Goal: Information Seeking & Learning: Learn about a topic

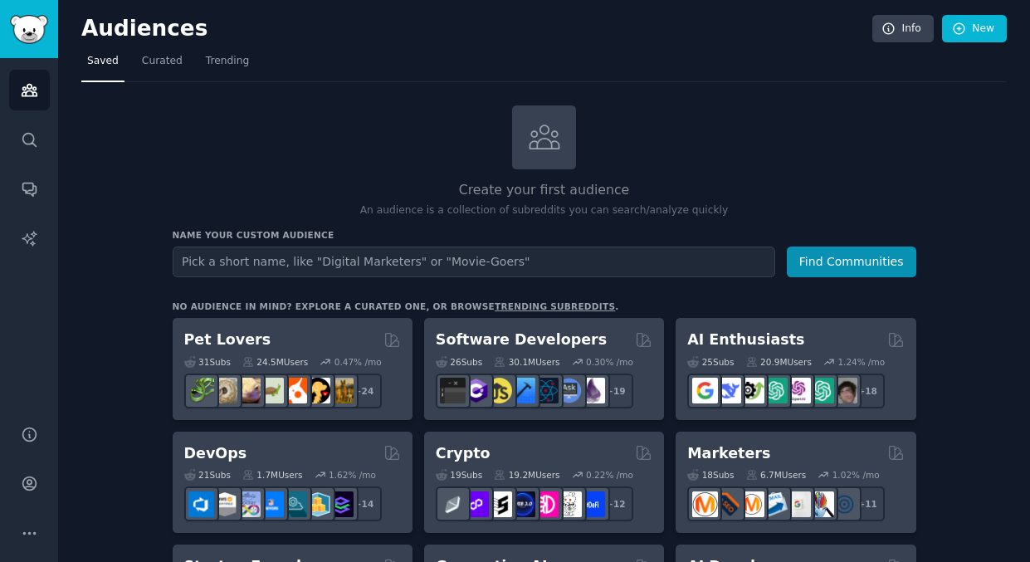
scroll to position [12, 0]
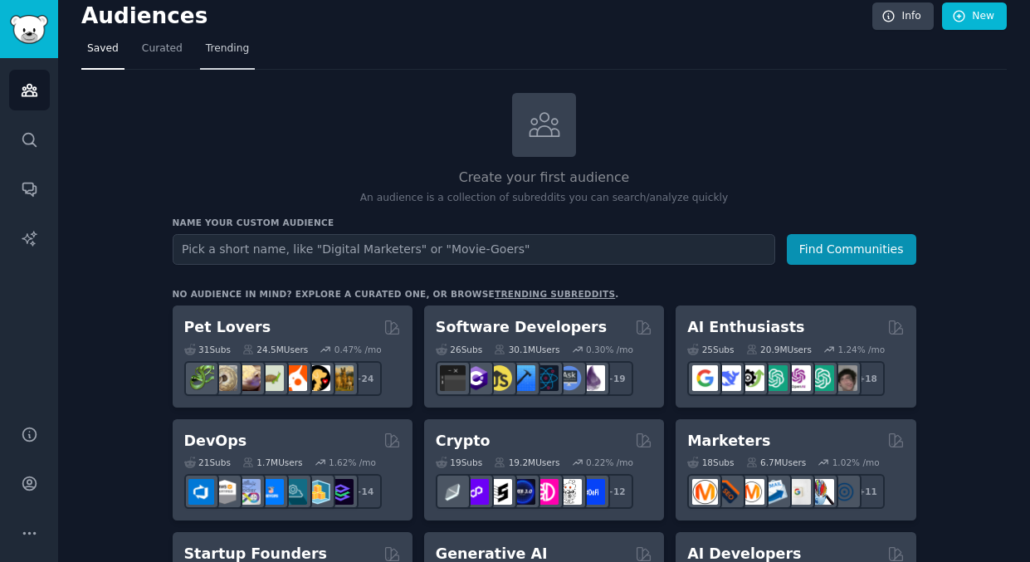
click at [226, 55] on span "Trending" at bounding box center [227, 48] width 43 height 15
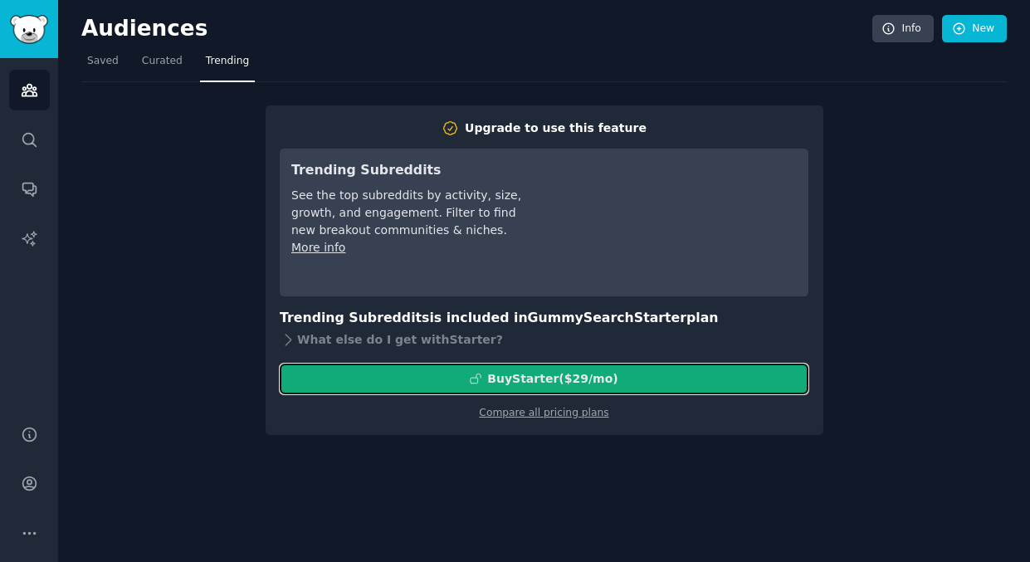
click at [594, 380] on div "Buy Starter ($ 29 /mo )" at bounding box center [552, 378] width 130 height 17
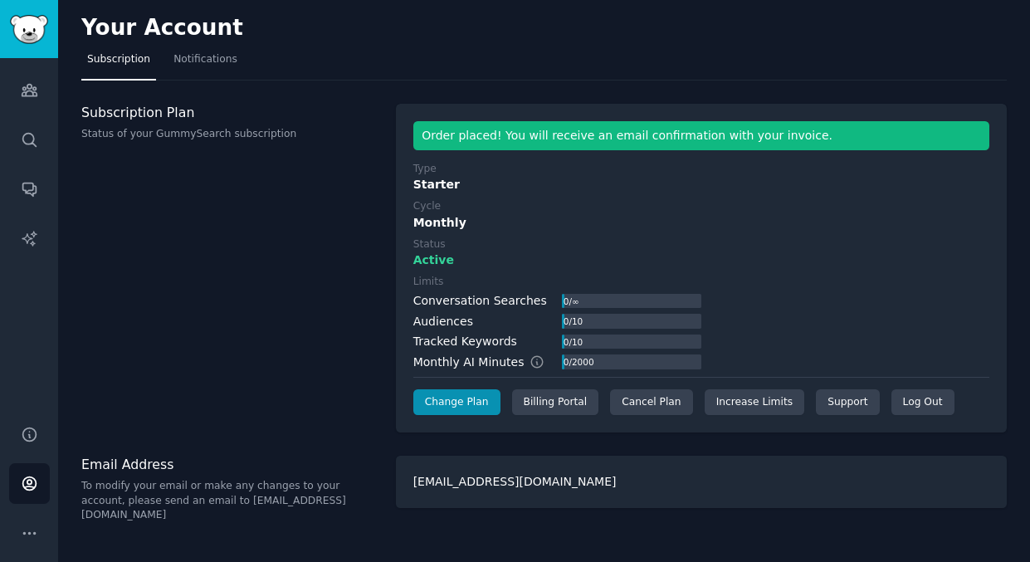
click at [555, 266] on div "Active" at bounding box center [701, 259] width 576 height 17
click at [27, 36] on img "Sidebar" at bounding box center [29, 29] width 38 height 29
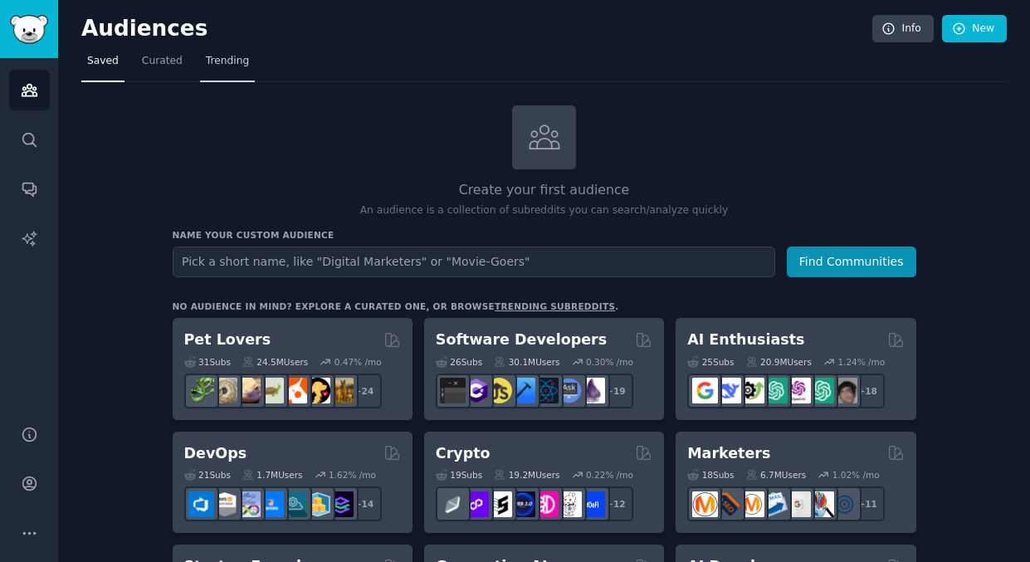
click at [211, 61] on span "Trending" at bounding box center [227, 61] width 43 height 15
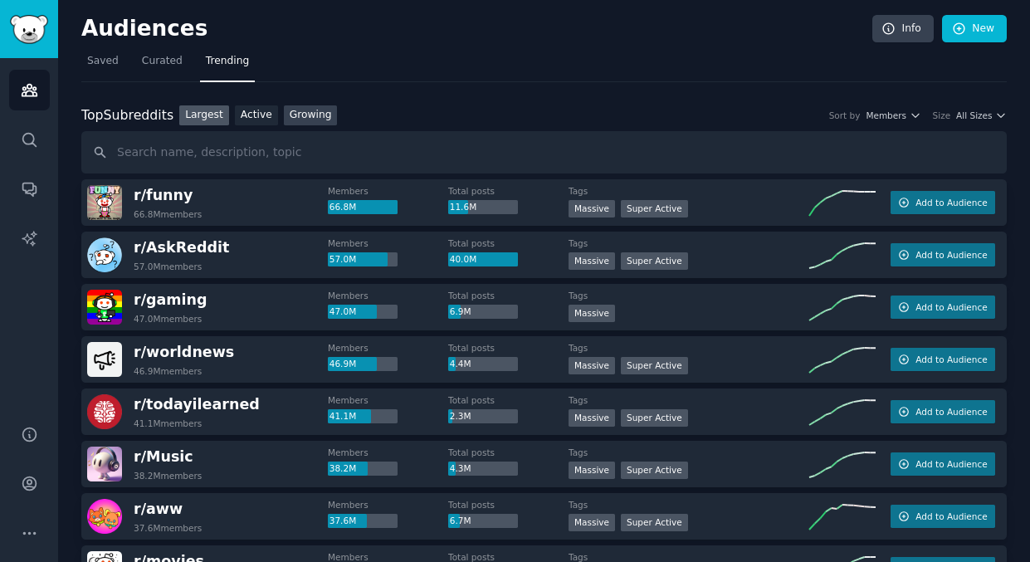
click at [314, 110] on link "Growing" at bounding box center [311, 115] width 54 height 21
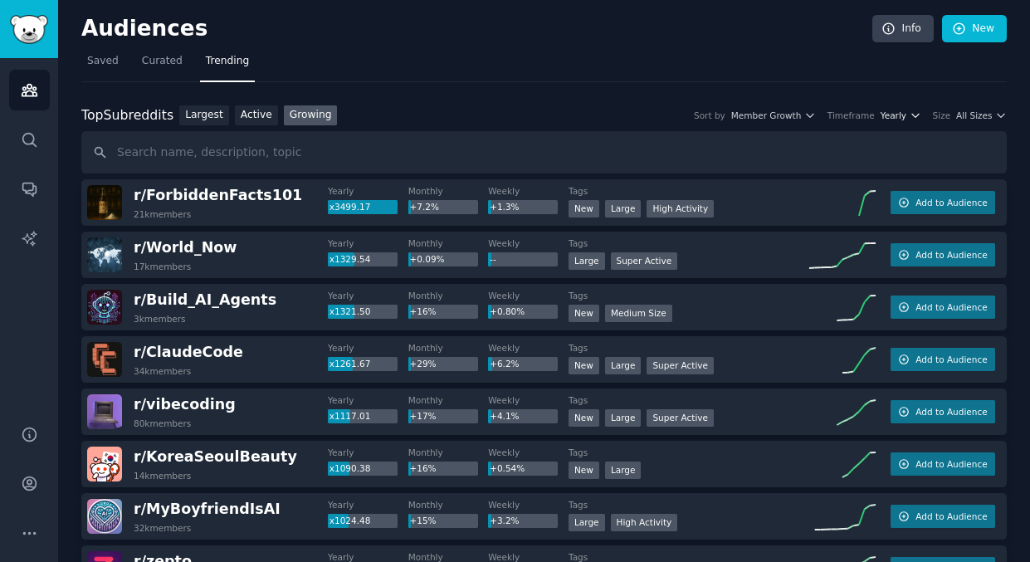
click at [911, 114] on icon "button" at bounding box center [914, 115] width 7 height 3
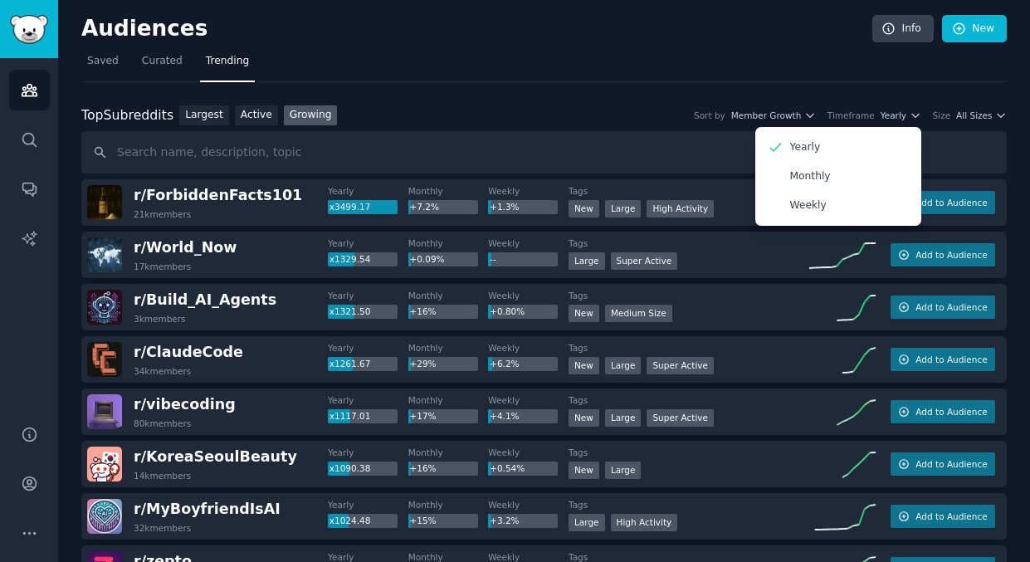
click at [866, 78] on nav "Saved Curated Trending" at bounding box center [543, 65] width 925 height 34
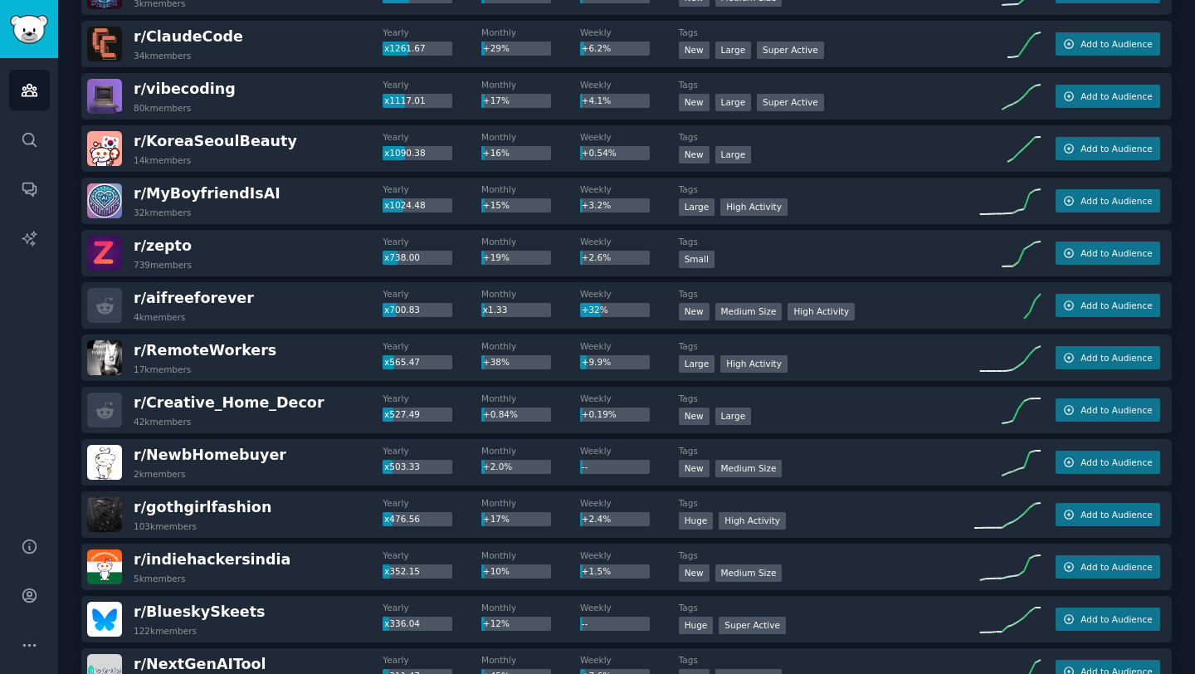
scroll to position [285, 0]
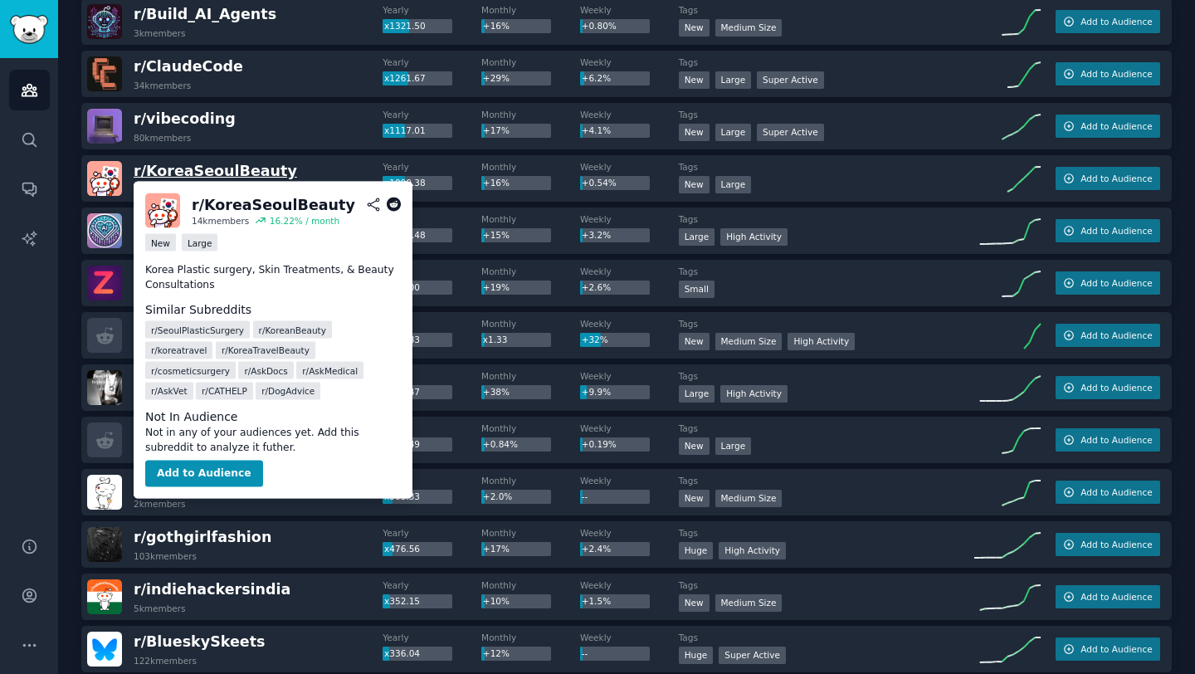
click at [225, 172] on span "r/ KoreaSeoulBeauty" at bounding box center [215, 171] width 163 height 17
click at [262, 172] on span "r/ KoreaSeoulBeauty" at bounding box center [215, 171] width 163 height 17
click at [261, 171] on span "r/ KoreaSeoulBeauty" at bounding box center [215, 171] width 163 height 17
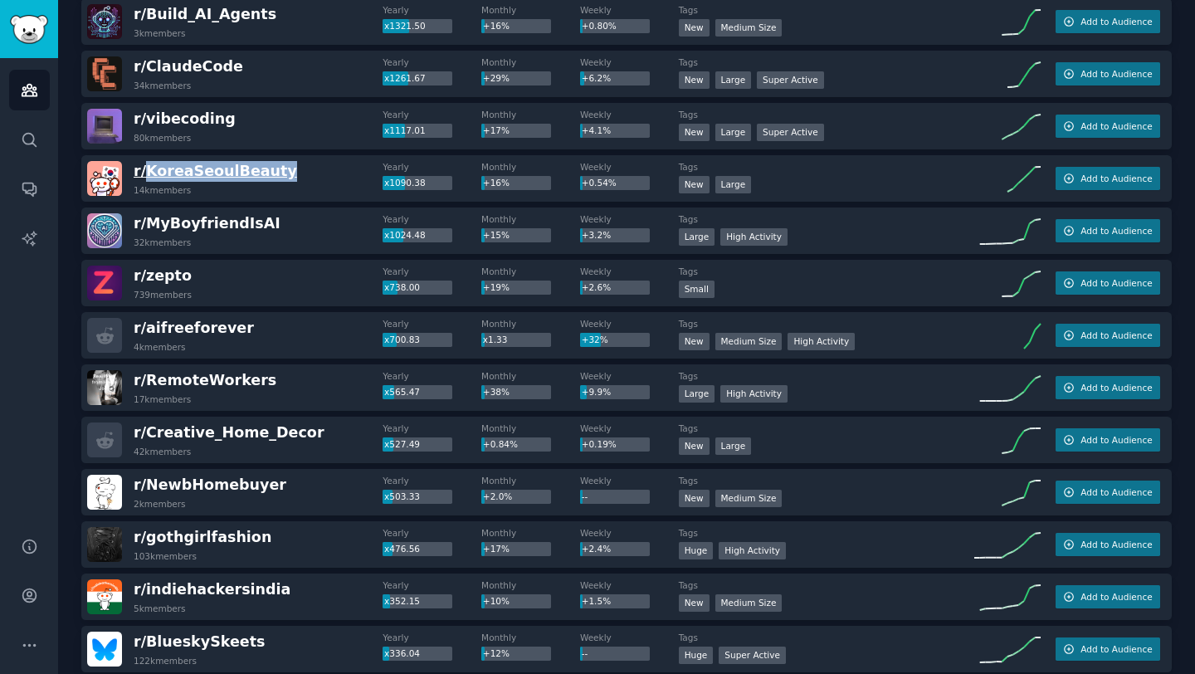
click at [200, 175] on span "r/ KoreaSeoulBeauty" at bounding box center [215, 171] width 163 height 17
click at [319, 171] on div "r/ KoreaSeoulBeauty 14k members" at bounding box center [234, 178] width 295 height 35
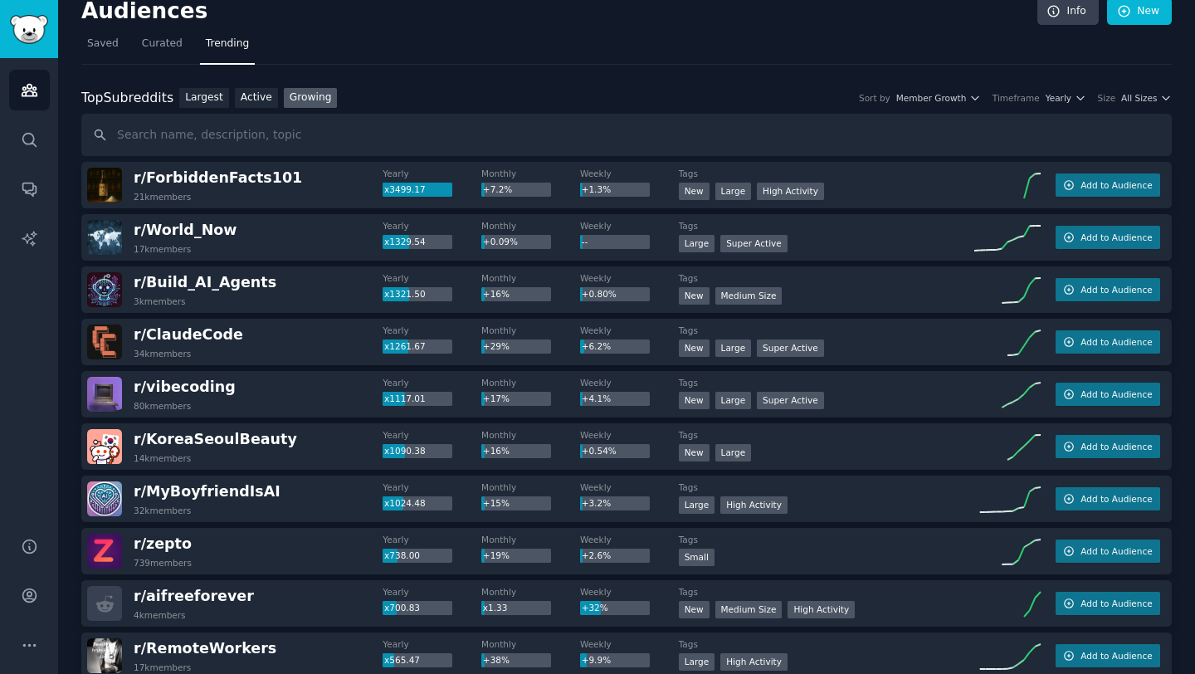
scroll to position [12, 0]
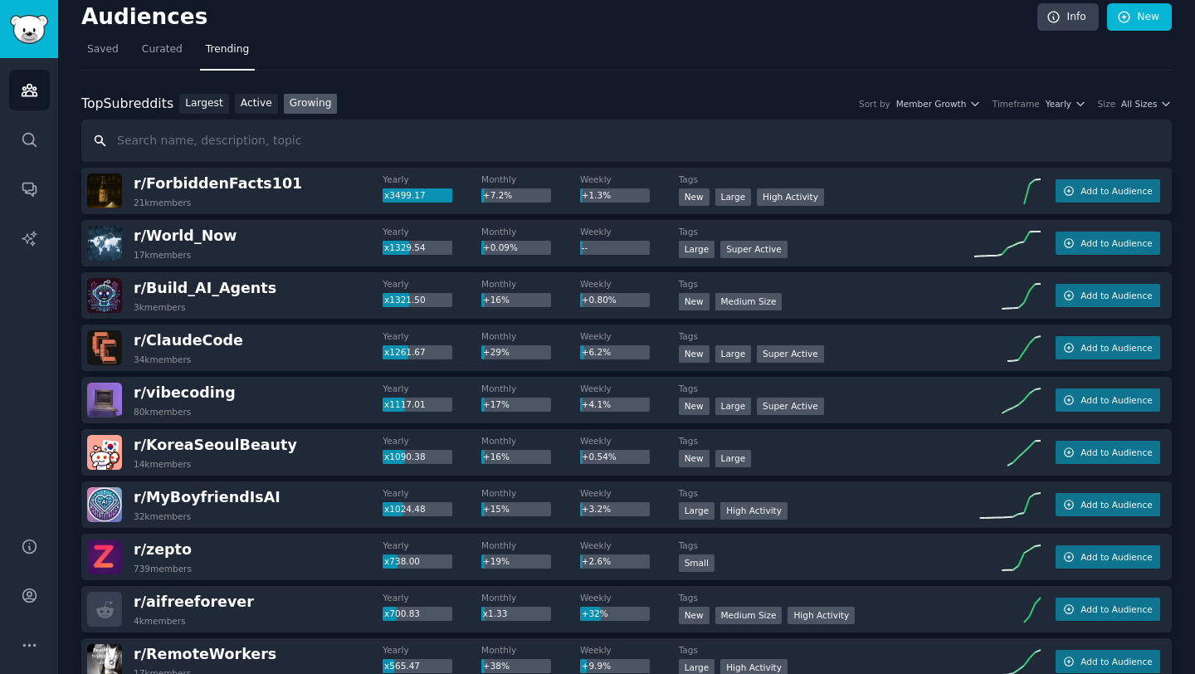
click at [450, 129] on input "text" at bounding box center [626, 140] width 1090 height 42
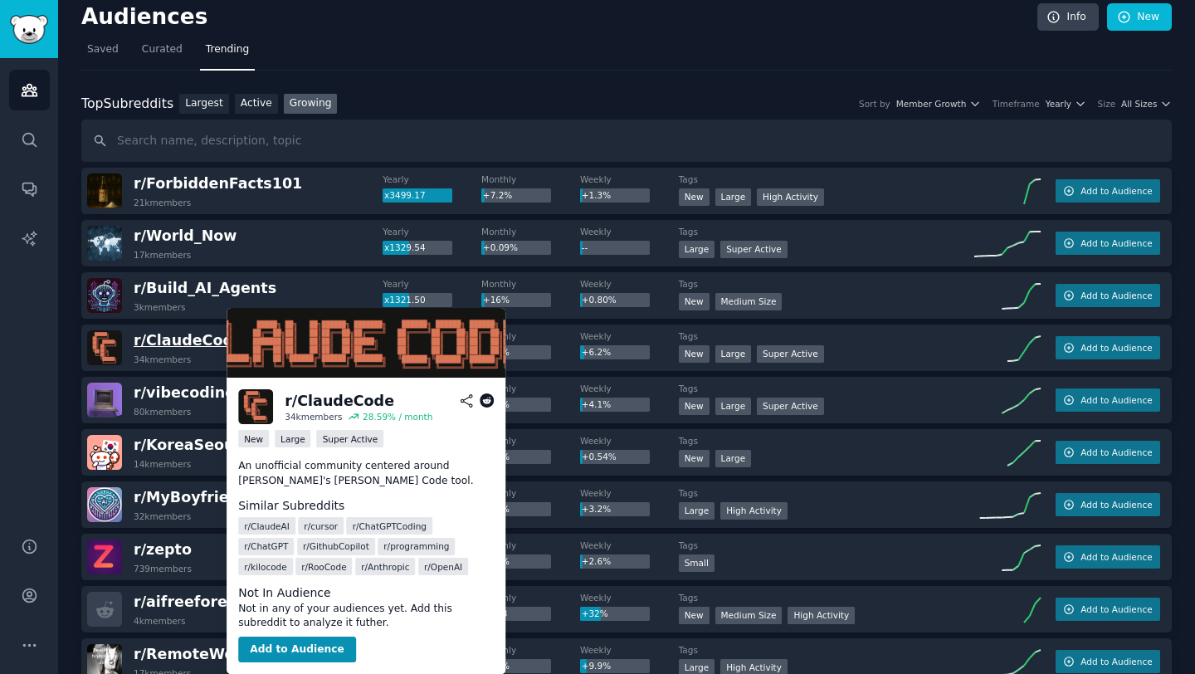
click at [203, 342] on span "r/ ClaudeCode" at bounding box center [189, 340] width 110 height 17
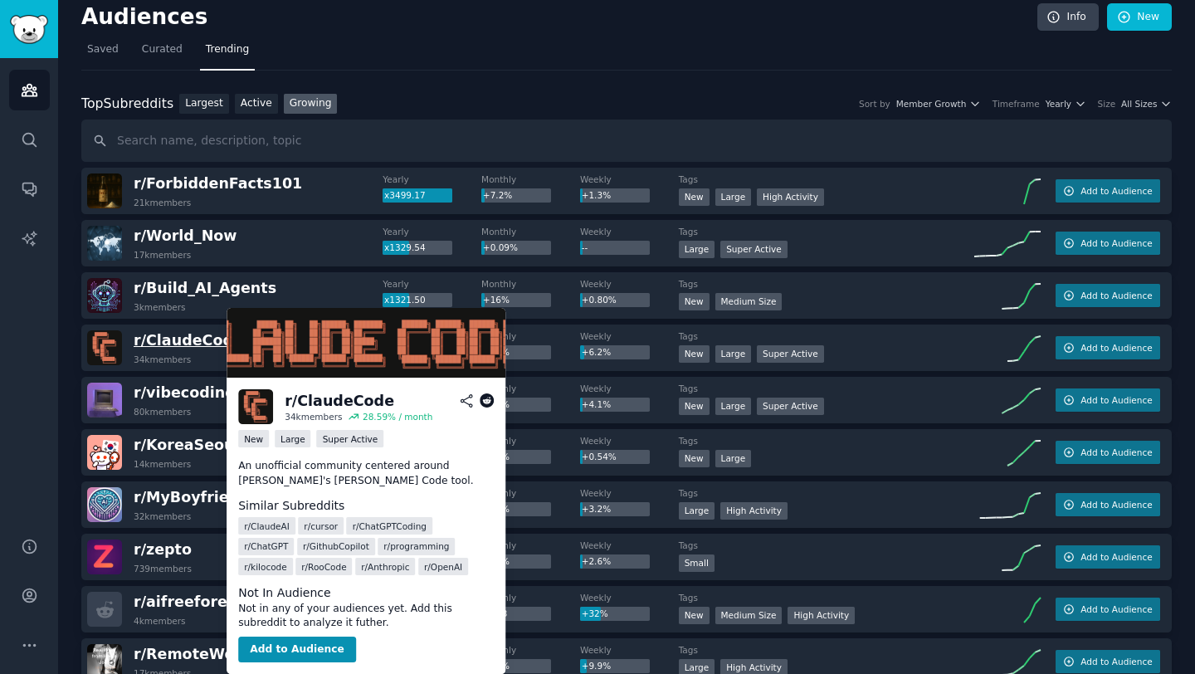
click at [222, 338] on span "r/ ClaudeCode" at bounding box center [189, 340] width 110 height 17
click at [274, 522] on span "r/ ClaudeAI" at bounding box center [267, 526] width 46 height 12
click at [306, 513] on dt "Similar Subreddits" at bounding box center [366, 505] width 256 height 17
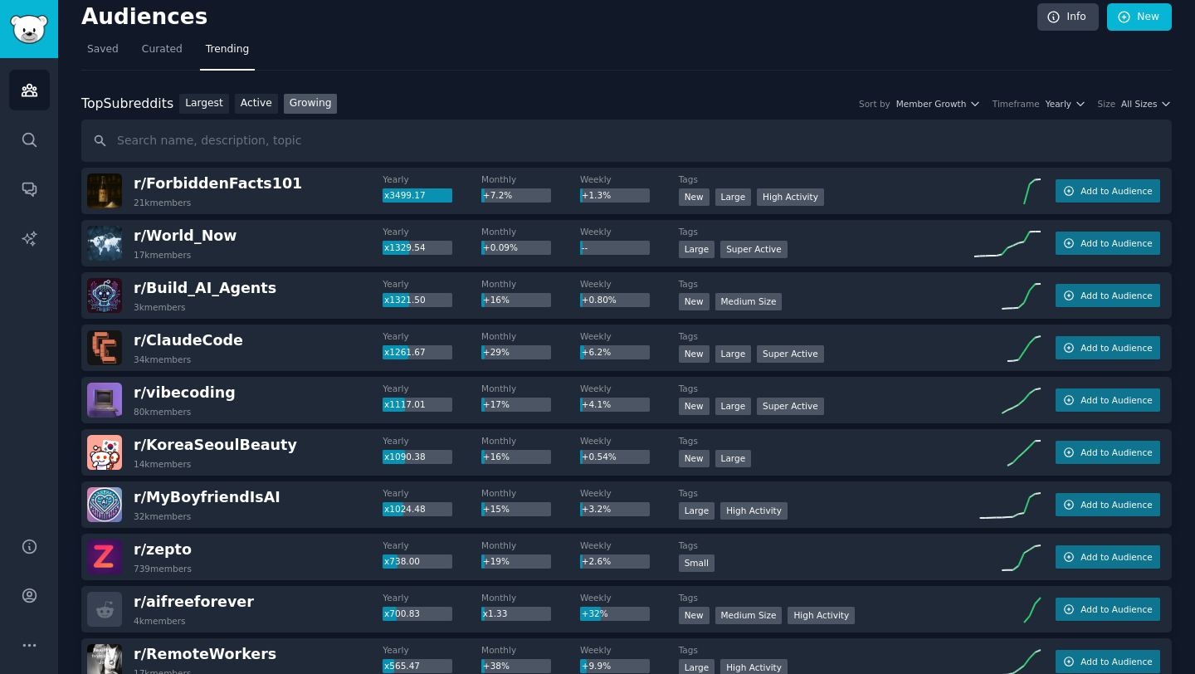
click at [195, 352] on h2 "r/ ClaudeCode 34k members" at bounding box center [189, 347] width 110 height 35
click at [195, 346] on span "r/ ClaudeCode" at bounding box center [189, 340] width 110 height 17
click at [162, 358] on div "34k members" at bounding box center [162, 359] width 57 height 12
click at [1029, 110] on div "Top Subreddits Top Subreddits Largest Active Growing Sort by Member Growth Time…" at bounding box center [626, 104] width 1090 height 21
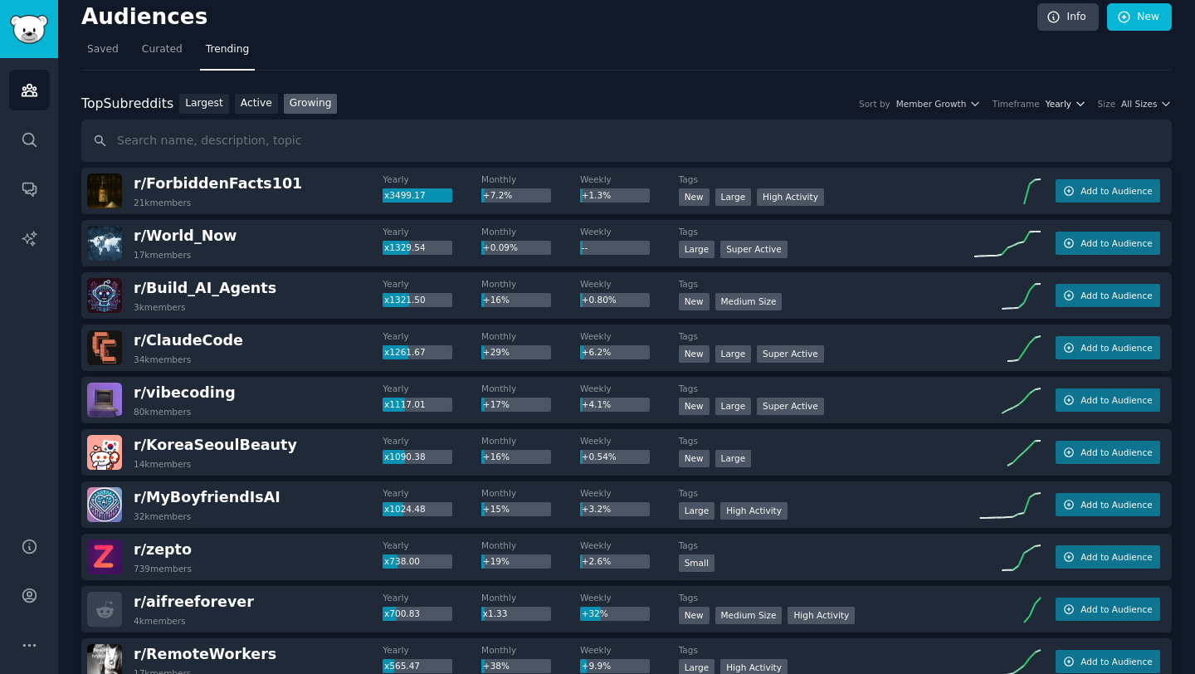
click at [1029, 103] on icon "button" at bounding box center [1080, 104] width 12 height 12
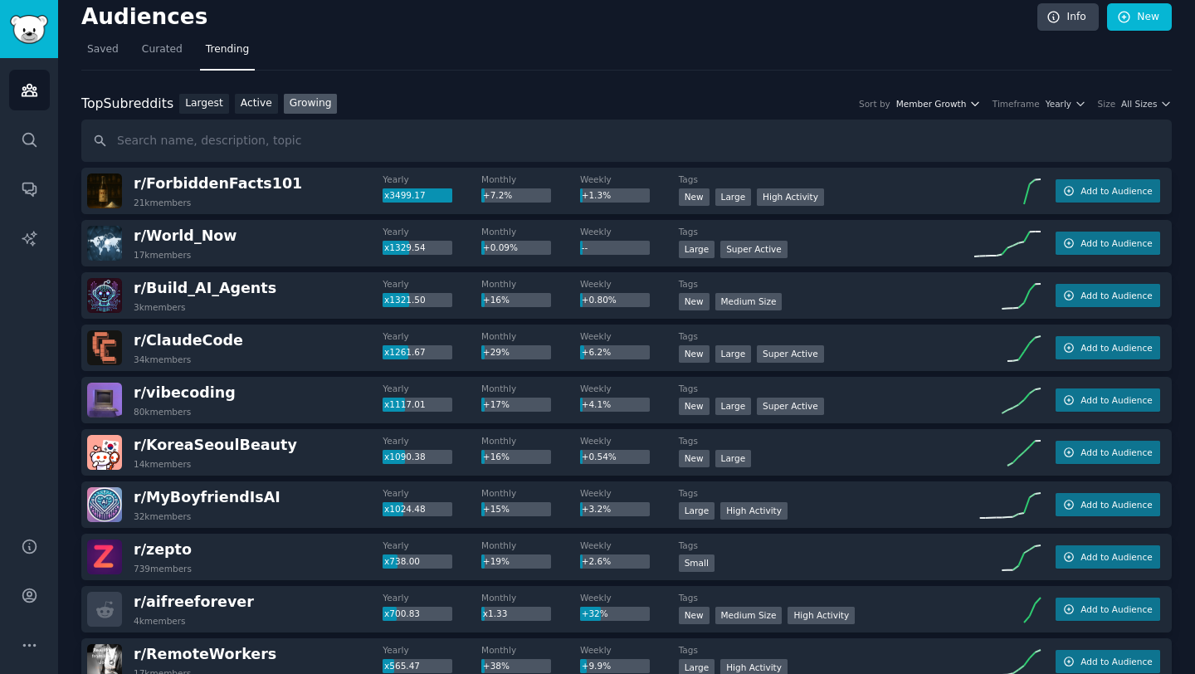
click at [975, 105] on icon "button" at bounding box center [974, 103] width 7 height 3
click at [1029, 101] on icon "button" at bounding box center [1166, 104] width 12 height 12
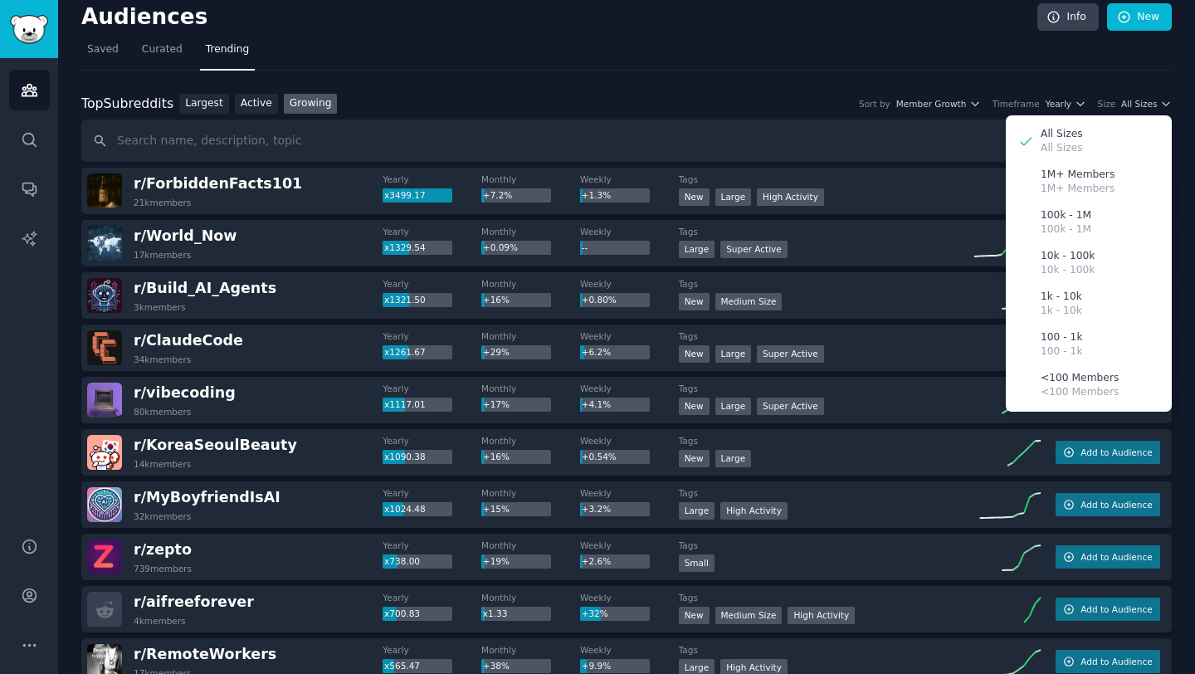
click at [917, 66] on nav "Saved Curated Trending" at bounding box center [626, 54] width 1090 height 34
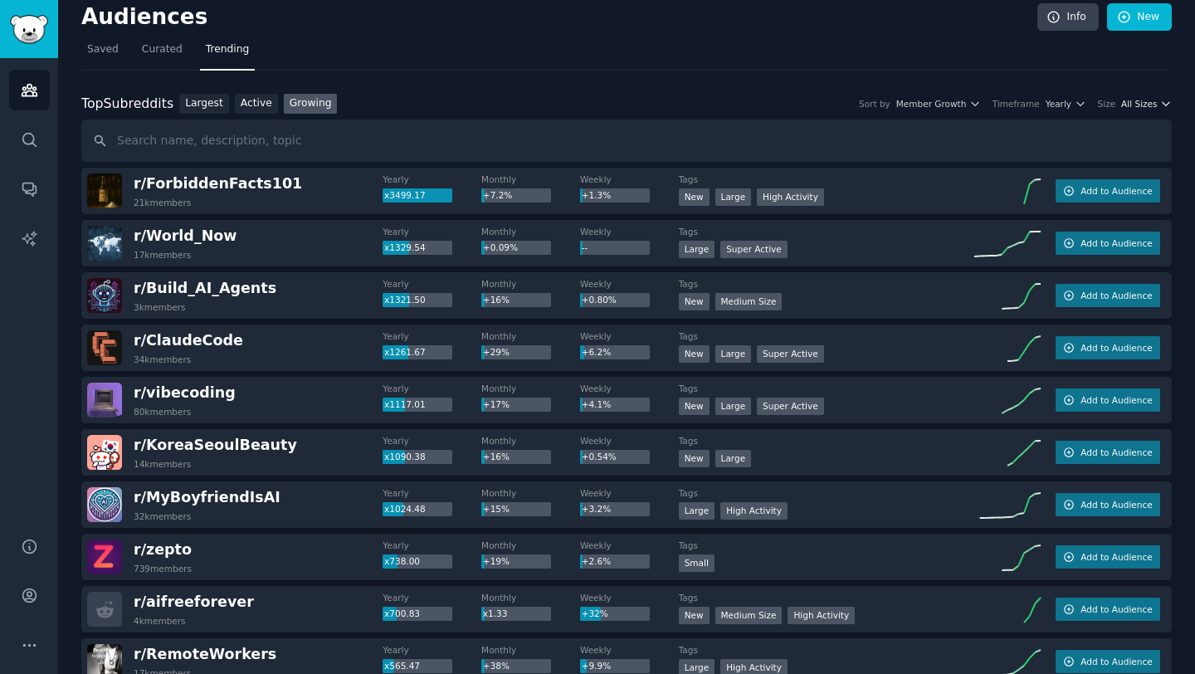
click at [1029, 100] on span "All Sizes" at bounding box center [1139, 104] width 36 height 12
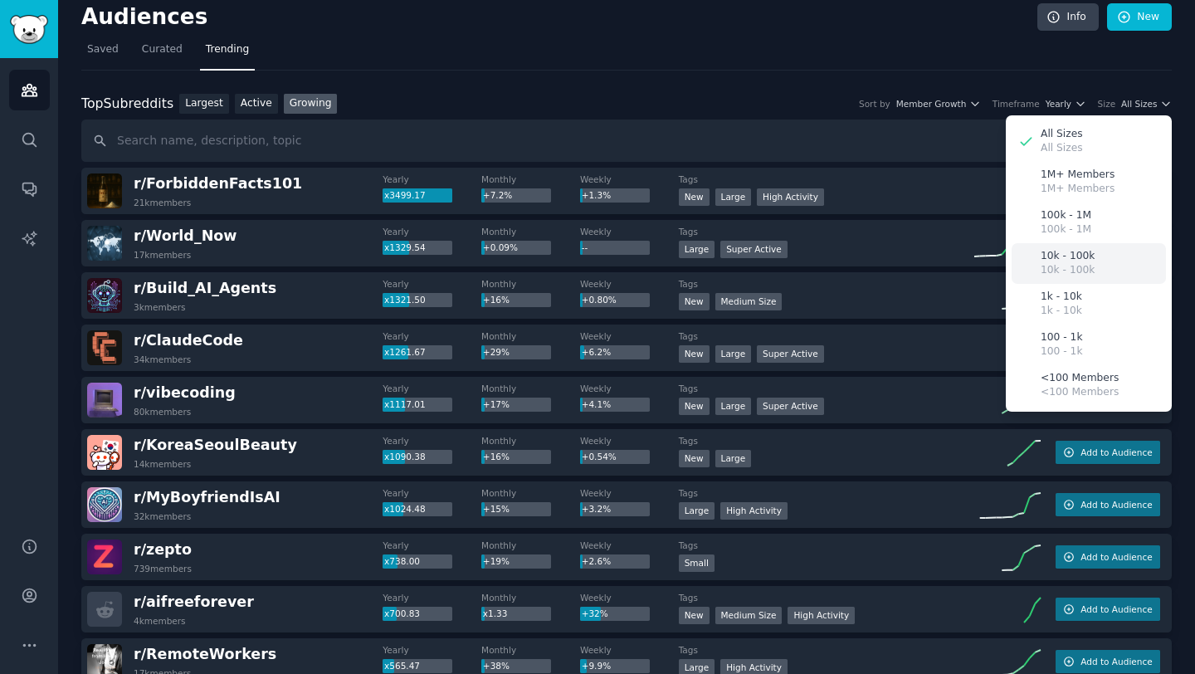
click at [1029, 264] on div "10k - 100k 10k - 100k" at bounding box center [1088, 263] width 154 height 41
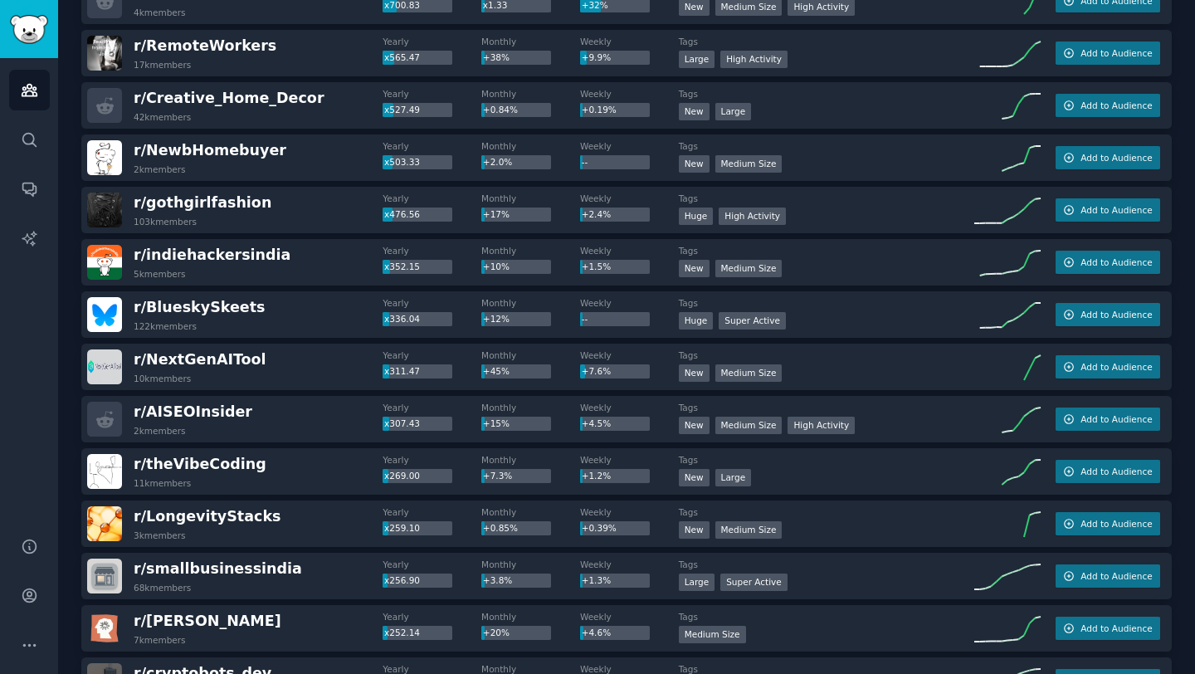
scroll to position [0, 0]
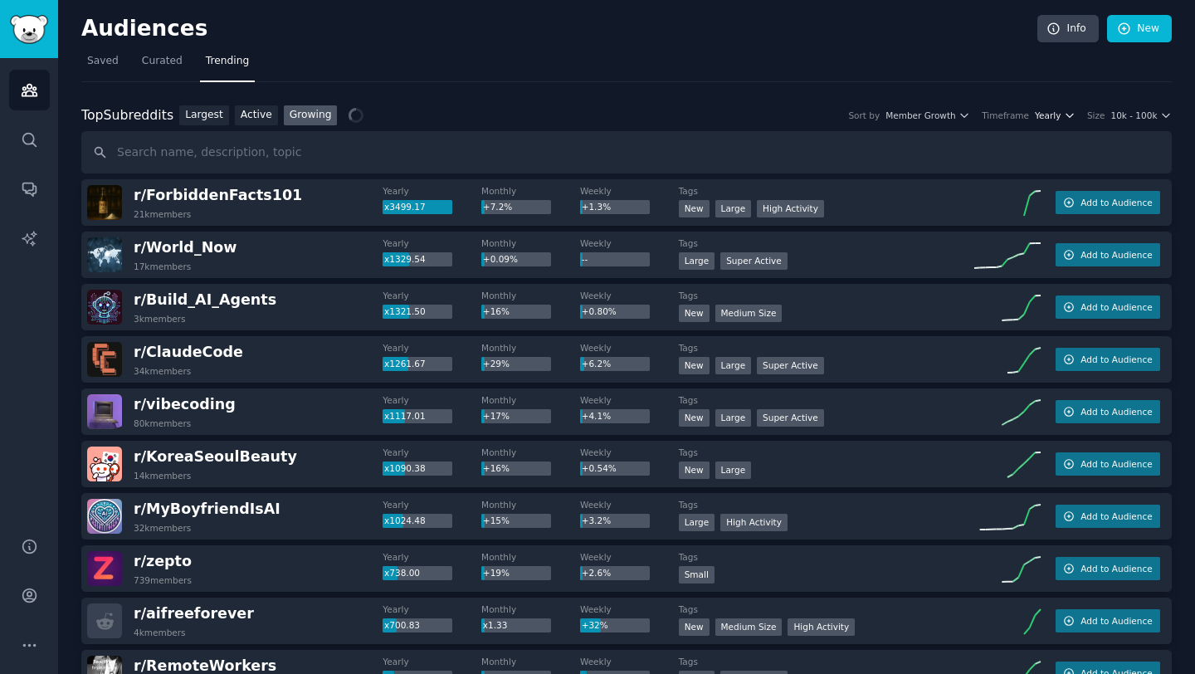
click at [1029, 114] on button "Yearly" at bounding box center [1055, 116] width 41 height 12
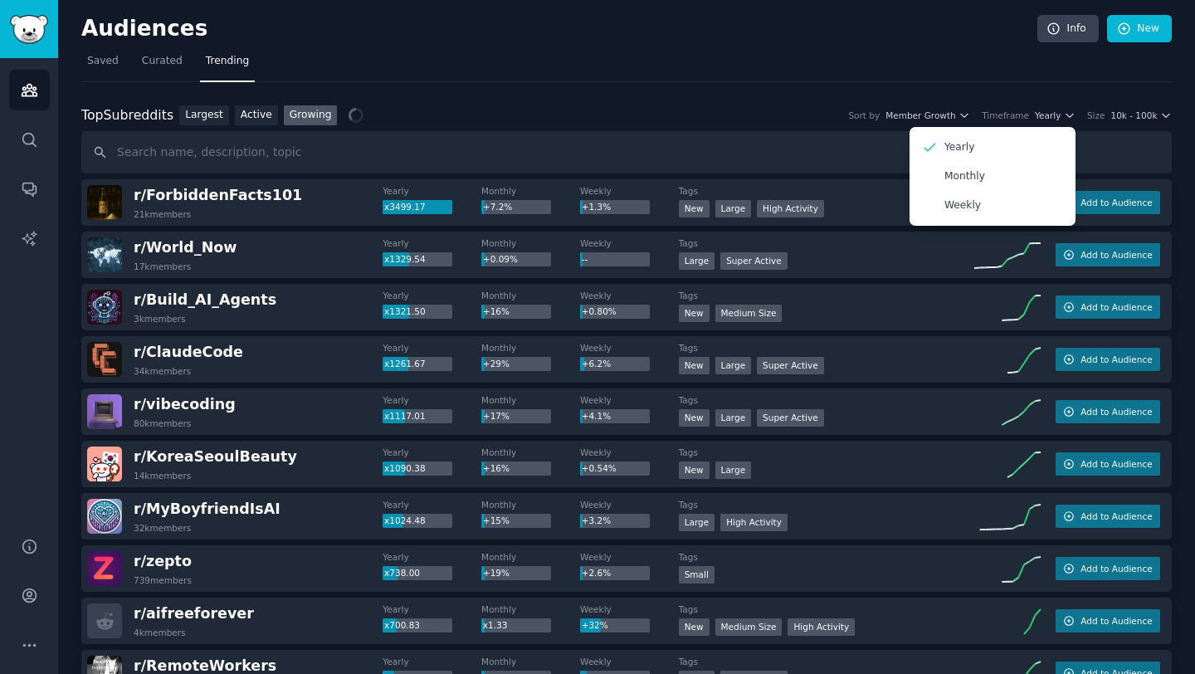
click at [1002, 65] on nav "Saved Curated Trending" at bounding box center [626, 65] width 1090 height 34
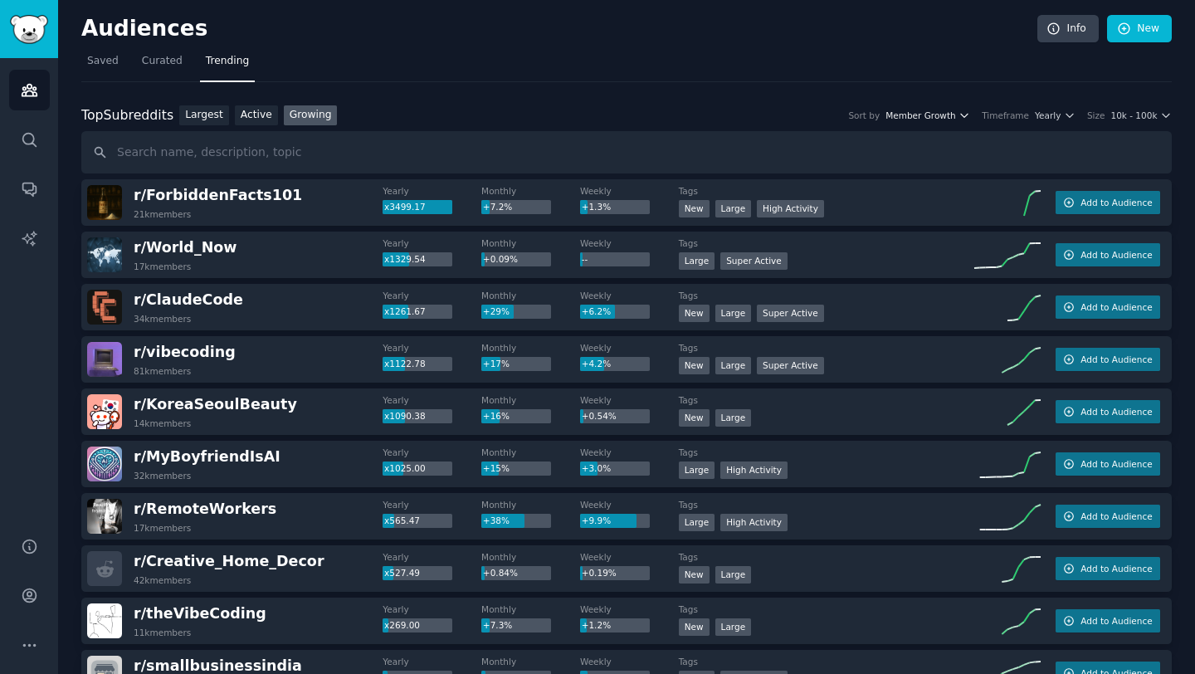
click at [942, 118] on span "Member Growth" at bounding box center [920, 116] width 71 height 12
click at [926, 144] on div "Member Growth" at bounding box center [887, 147] width 154 height 29
click at [1014, 114] on div "Timeframe" at bounding box center [1004, 116] width 47 height 12
click at [1029, 113] on span "Yearly" at bounding box center [1048, 116] width 26 height 12
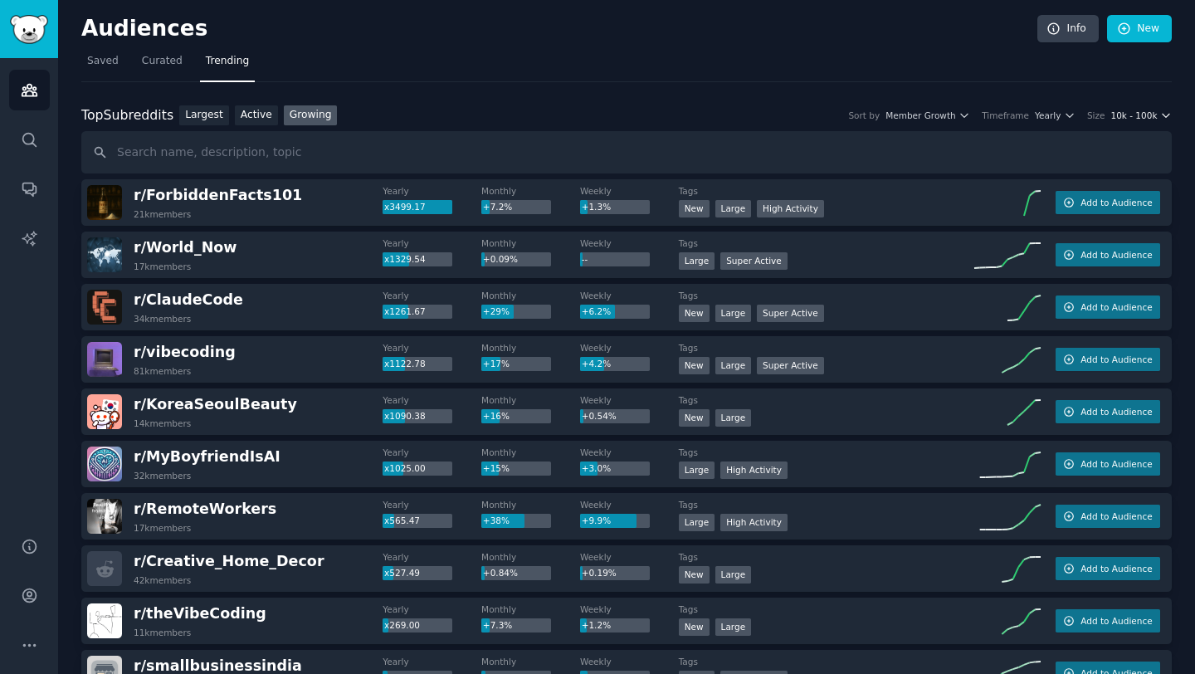
click at [1029, 114] on span "10k - 100k" at bounding box center [1133, 116] width 46 height 12
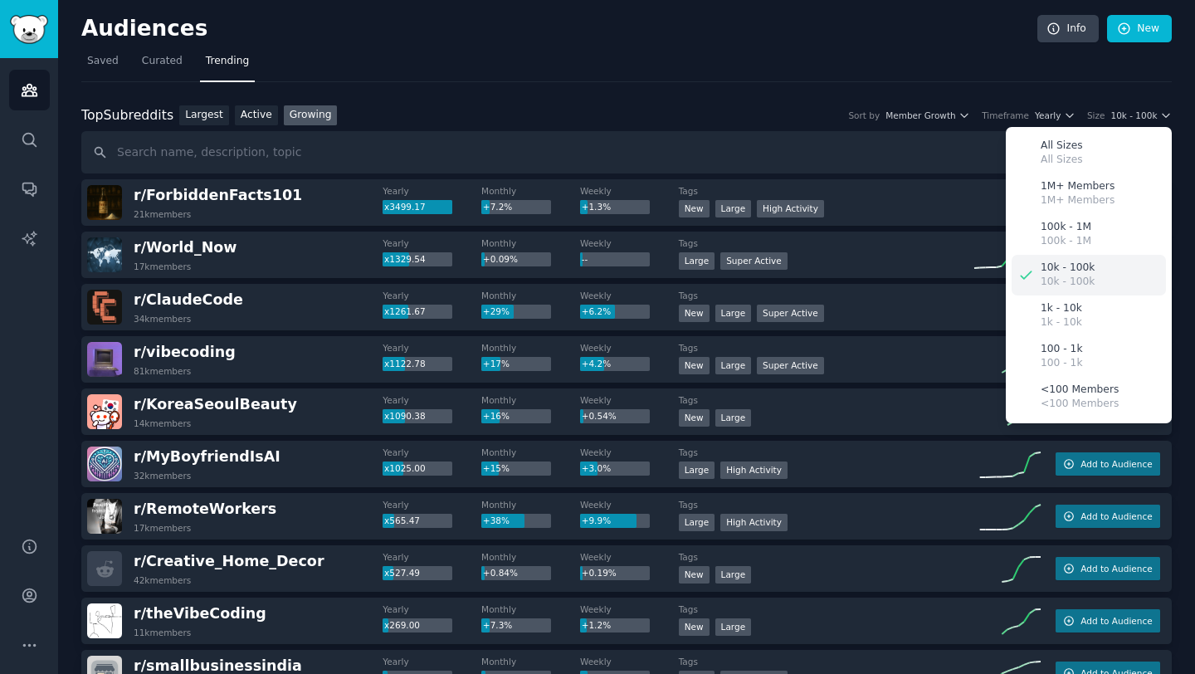
click at [1029, 270] on p "10k - 100k" at bounding box center [1067, 267] width 54 height 15
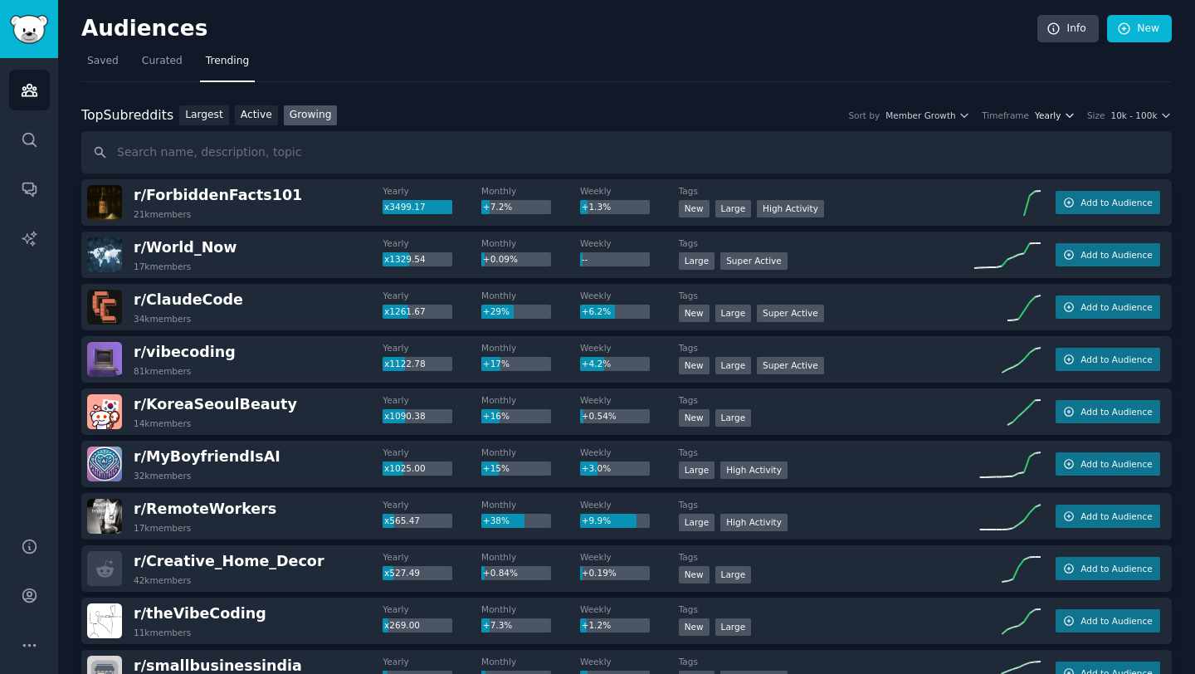
click at [1029, 119] on icon "button" at bounding box center [1070, 116] width 12 height 12
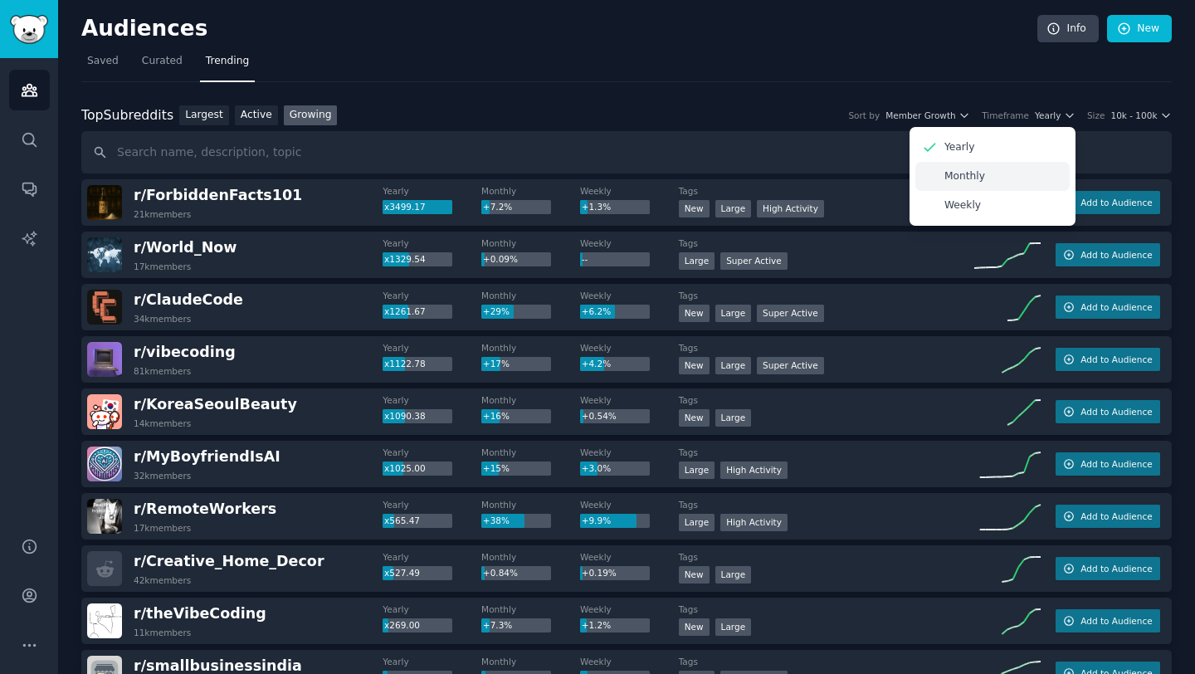
click at [1015, 179] on div "Monthly" at bounding box center [992, 176] width 154 height 29
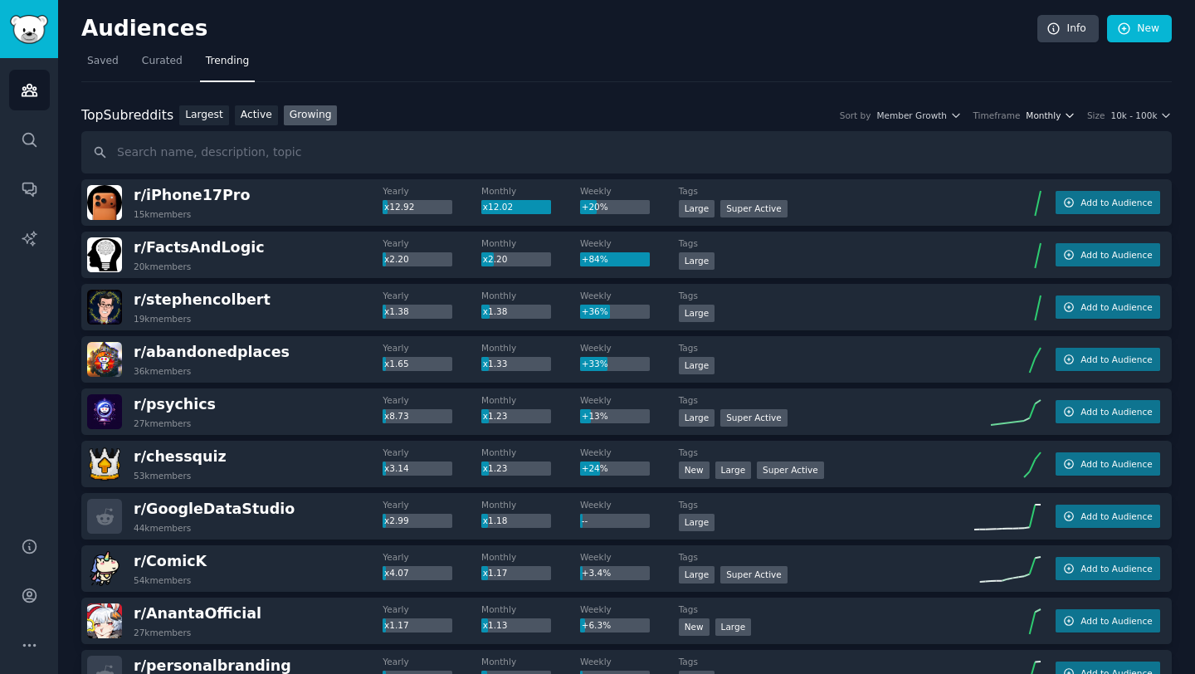
click at [1029, 112] on span "Monthly" at bounding box center [1042, 116] width 35 height 12
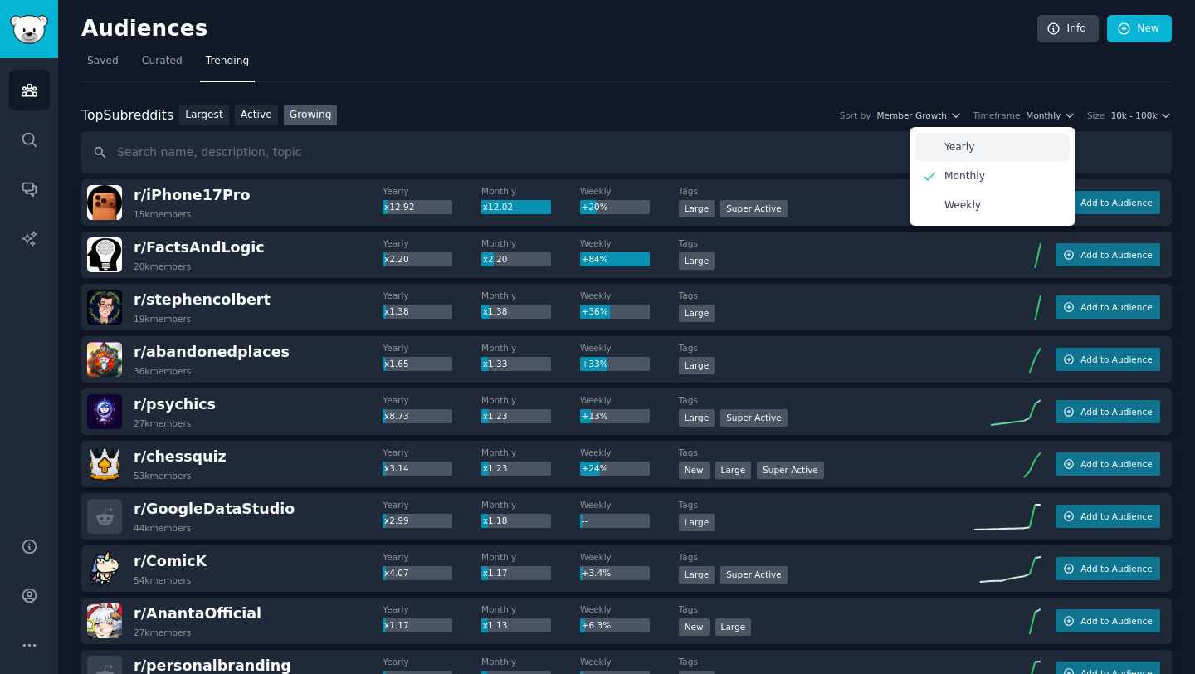
click at [1005, 142] on div "Yearly" at bounding box center [992, 147] width 154 height 29
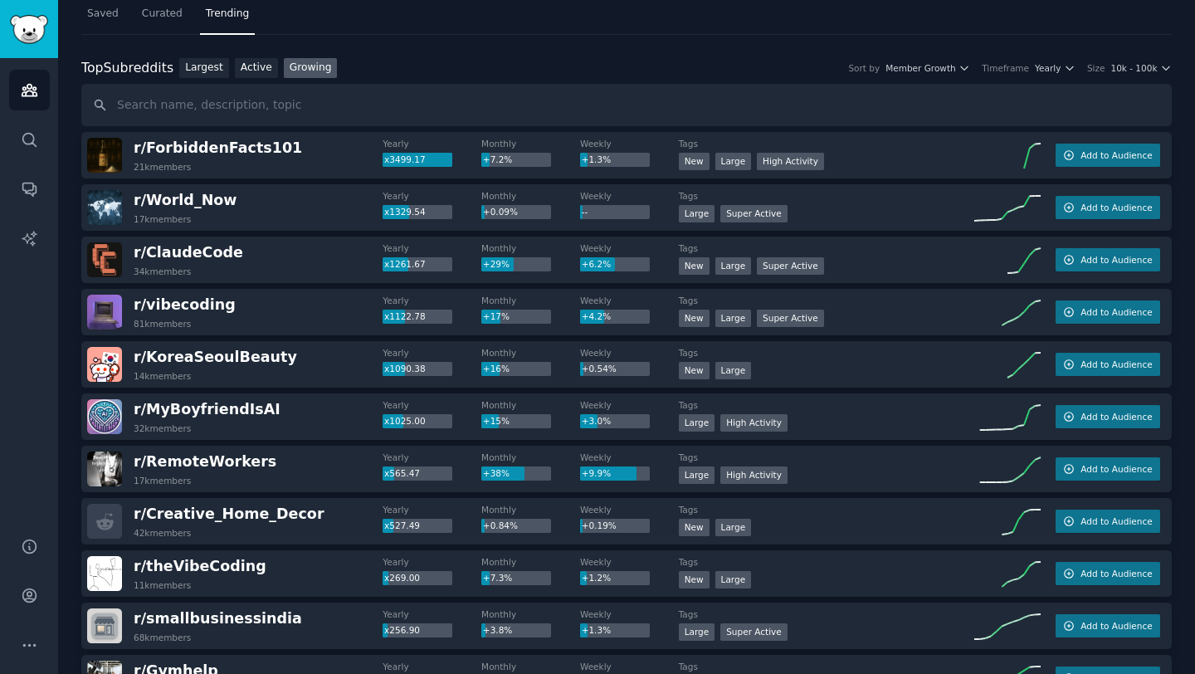
scroll to position [50, 0]
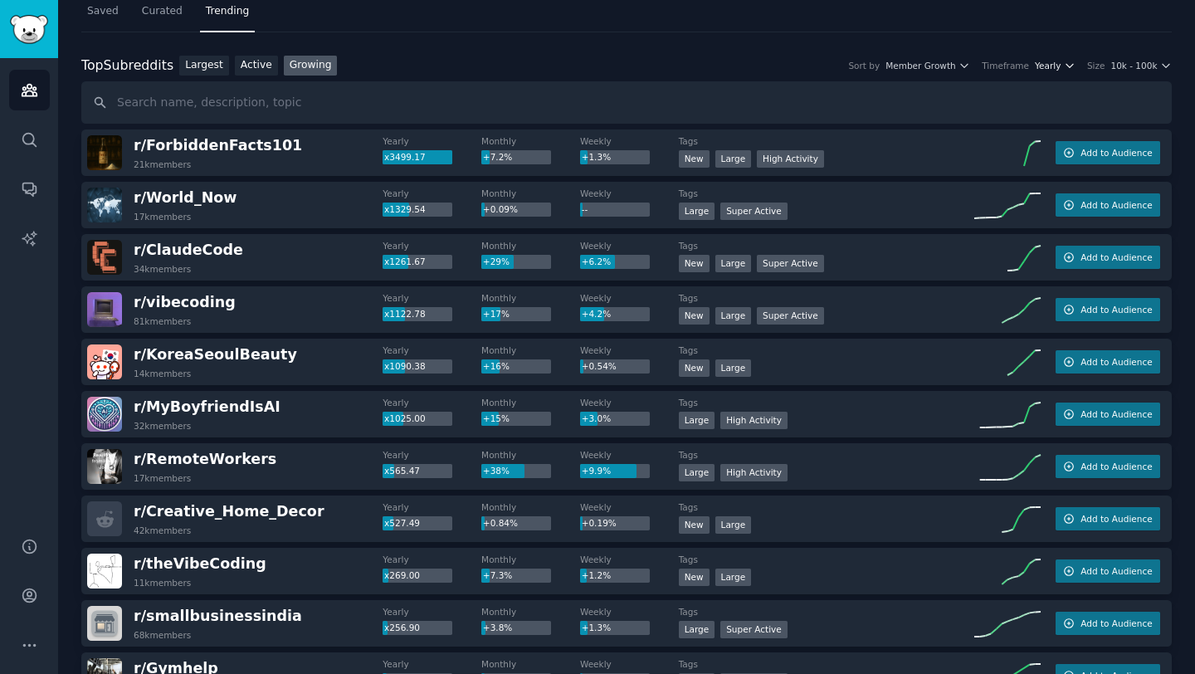
click at [1029, 66] on span "Yearly" at bounding box center [1048, 66] width 26 height 12
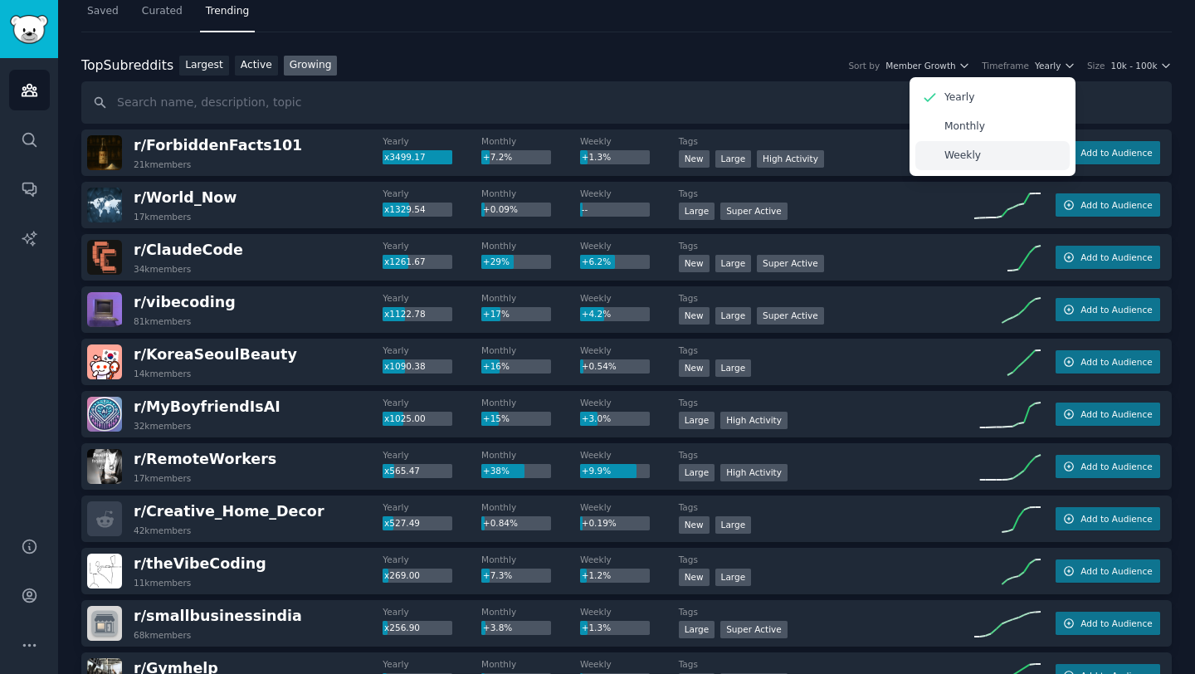
click at [1014, 149] on div "Weekly" at bounding box center [992, 155] width 154 height 29
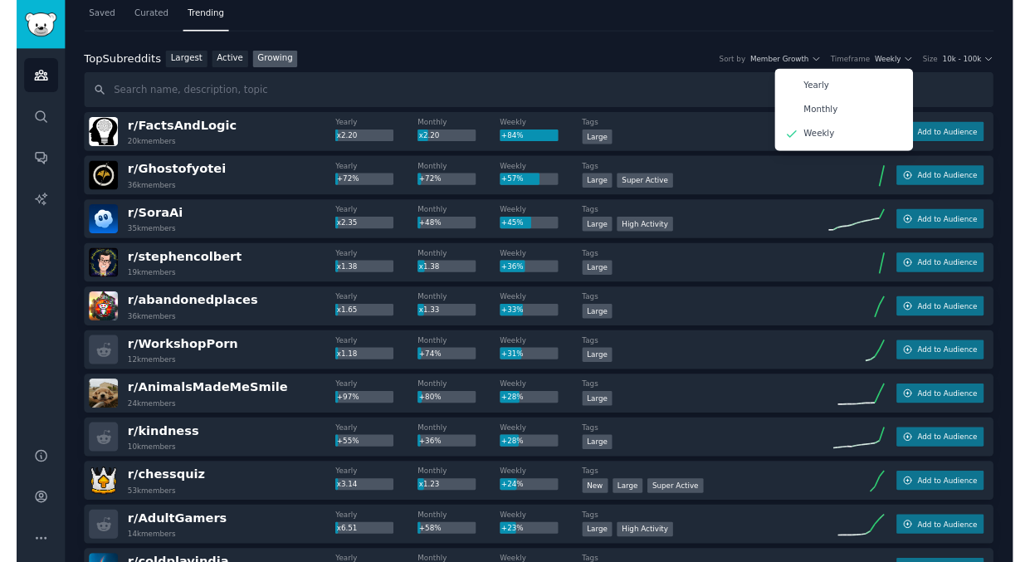
scroll to position [53, 0]
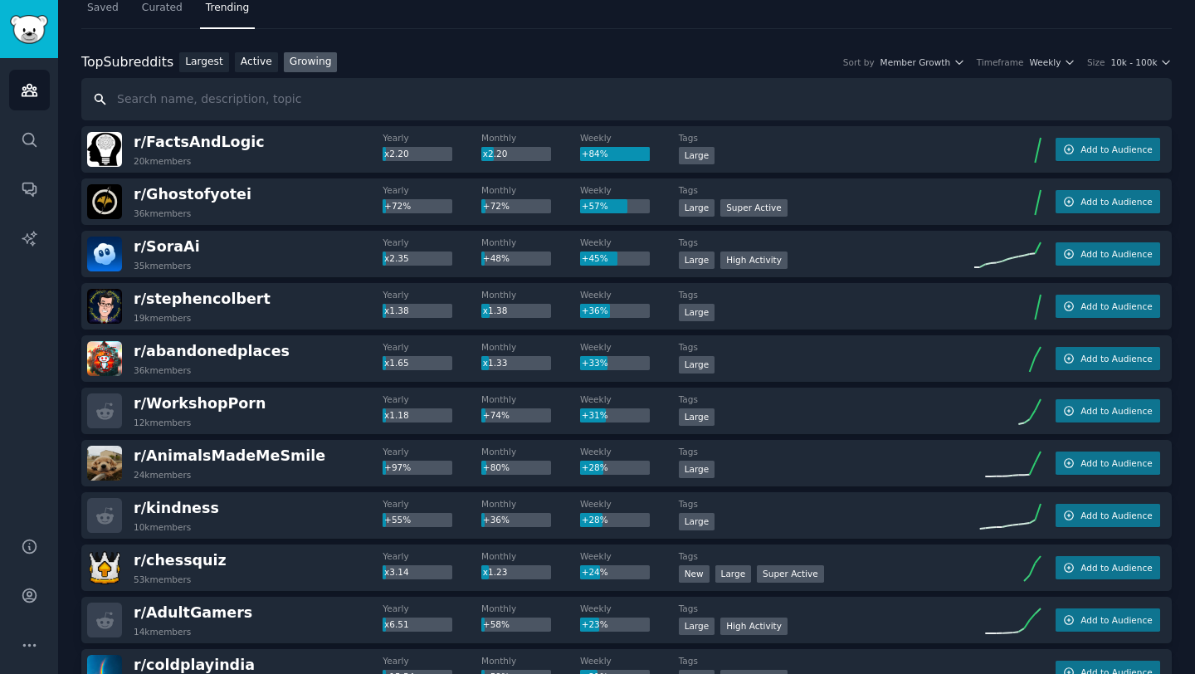
click at [1029, 90] on input "text" at bounding box center [626, 99] width 1090 height 42
click at [424, 61] on div "Top Subreddits Top Subreddits Largest Active Growing Sort by Member Growth Time…" at bounding box center [626, 62] width 1090 height 21
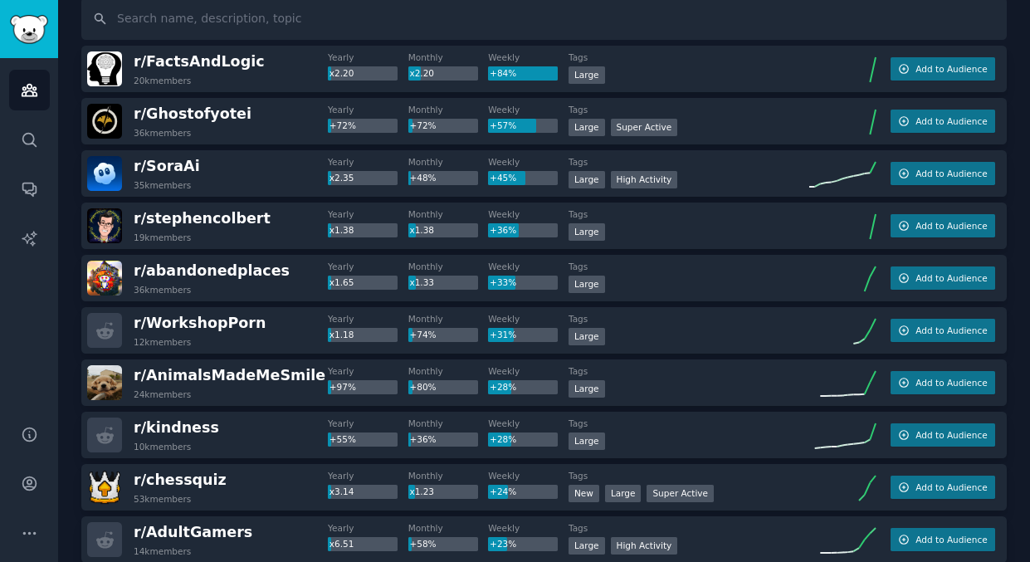
scroll to position [141, 0]
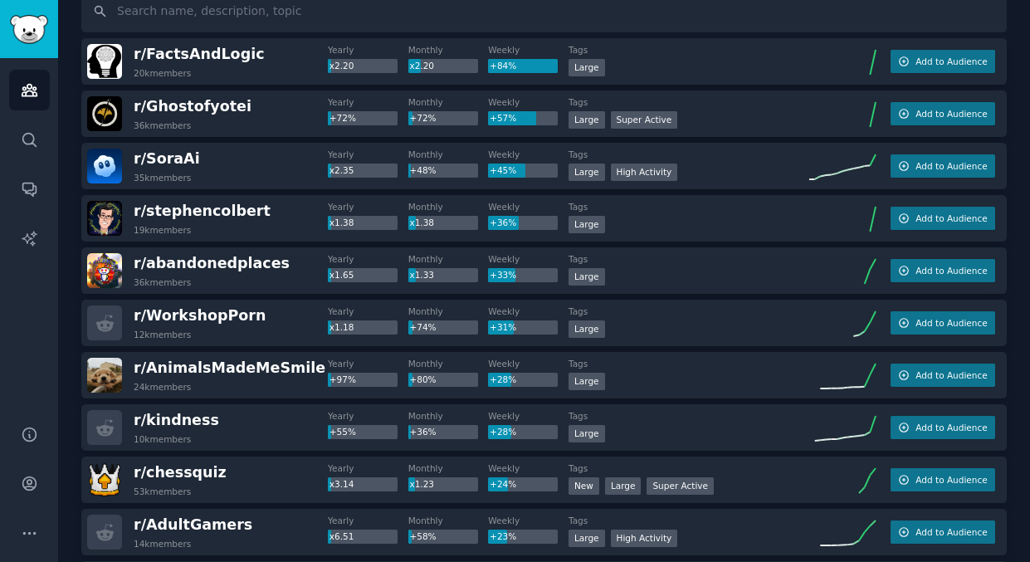
click at [232, 304] on div "r/ WorkshopPorn 12k members Yearly x1.18 Monthly +74% Weekly +31% Tags Large Ad…" at bounding box center [543, 322] width 925 height 46
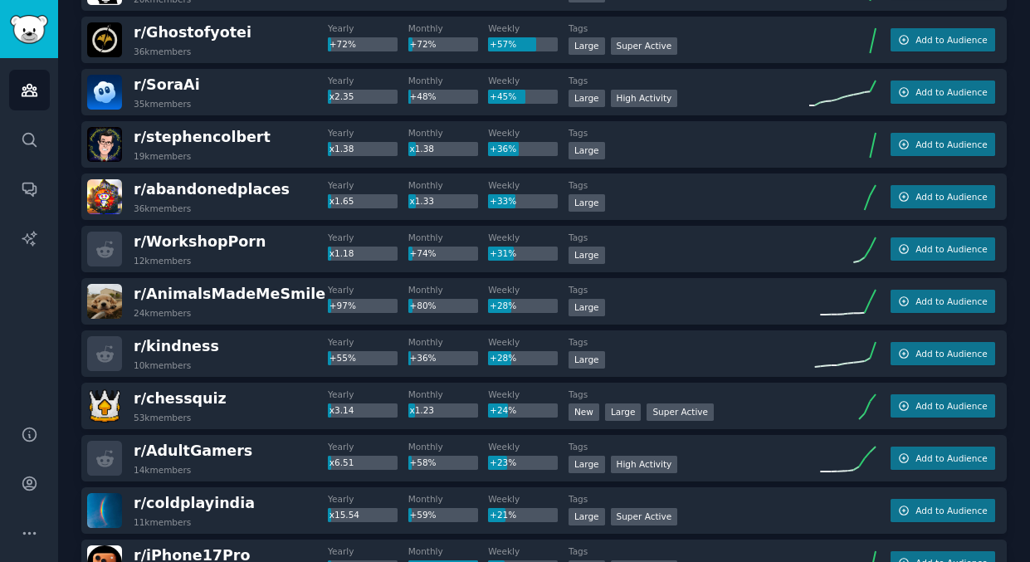
scroll to position [224, 0]
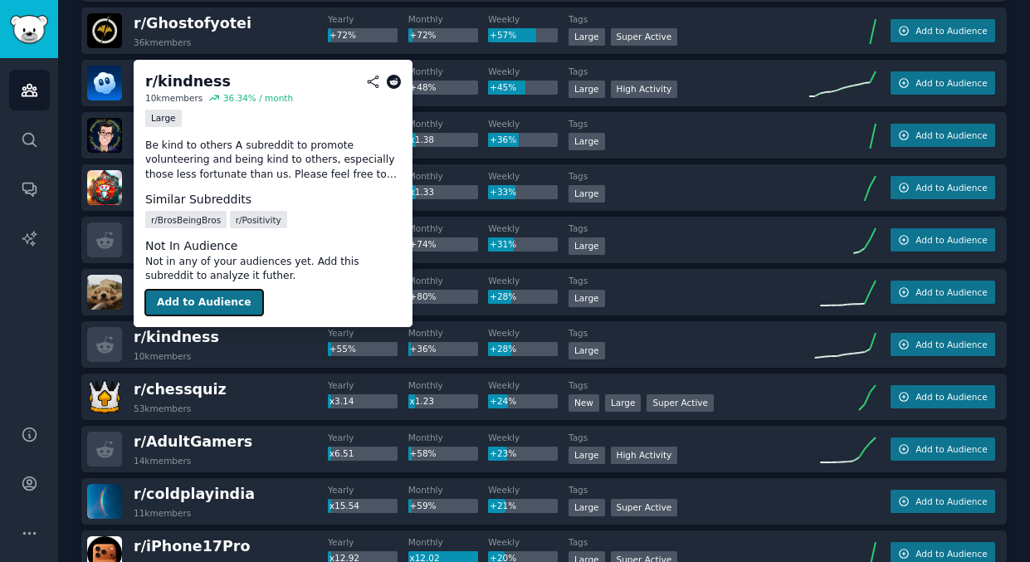
click at [237, 303] on button "Add to Audience" at bounding box center [204, 303] width 118 height 27
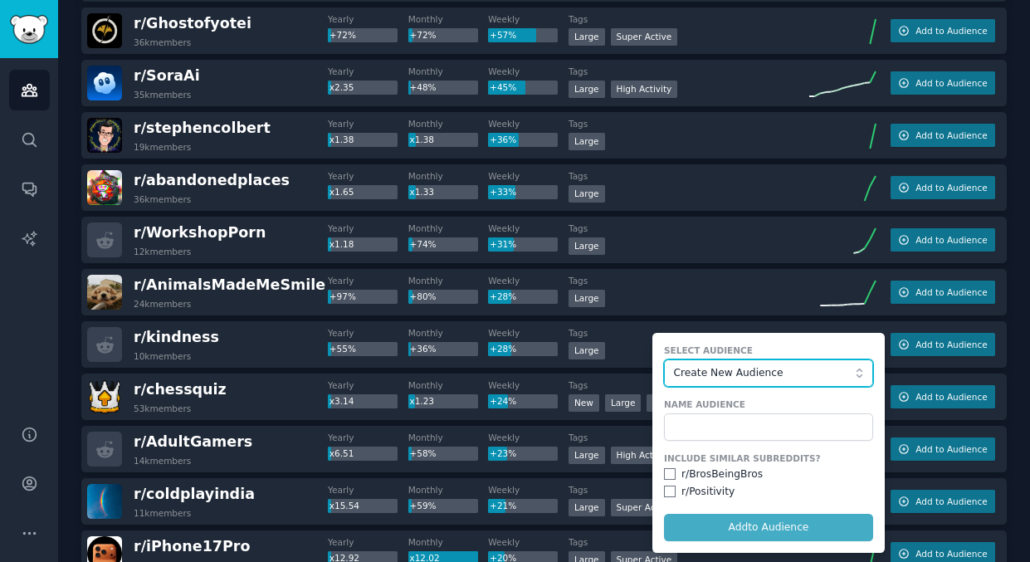
click at [738, 377] on span "Create New Audience" at bounding box center [765, 373] width 182 height 15
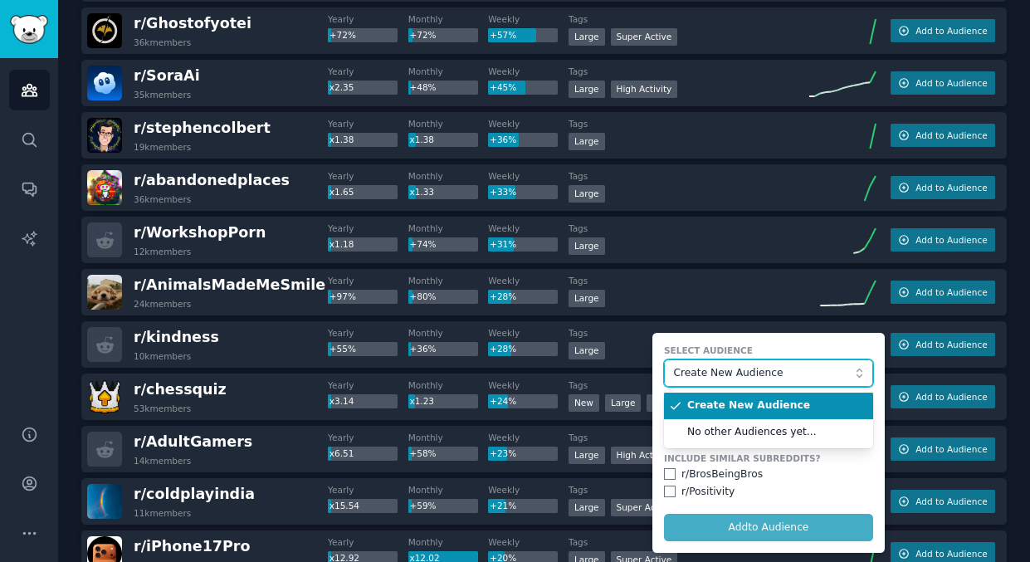
click at [738, 377] on span "Create New Audience" at bounding box center [765, 373] width 182 height 15
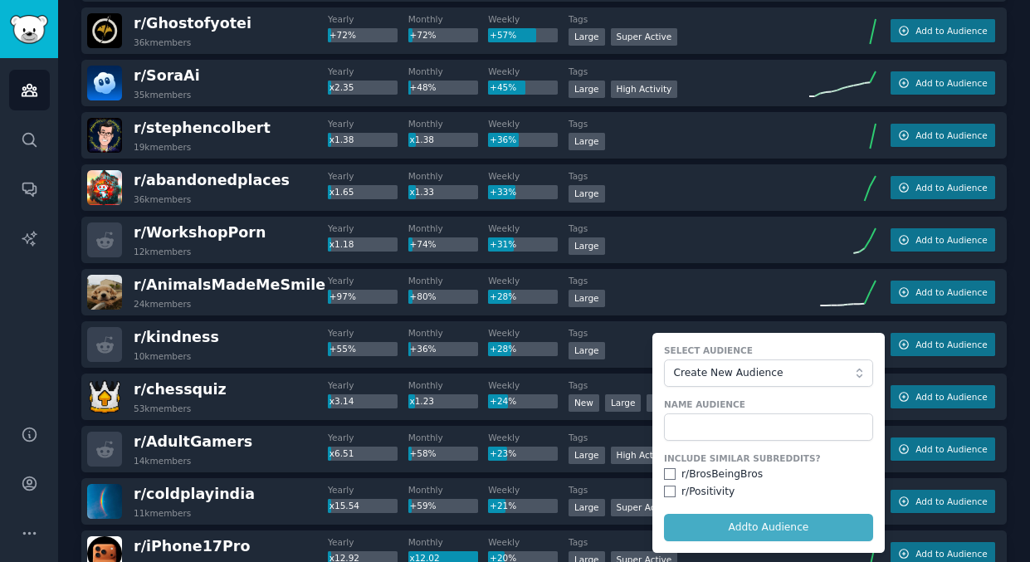
click at [732, 400] on label "Name Audience" at bounding box center [768, 404] width 209 height 12
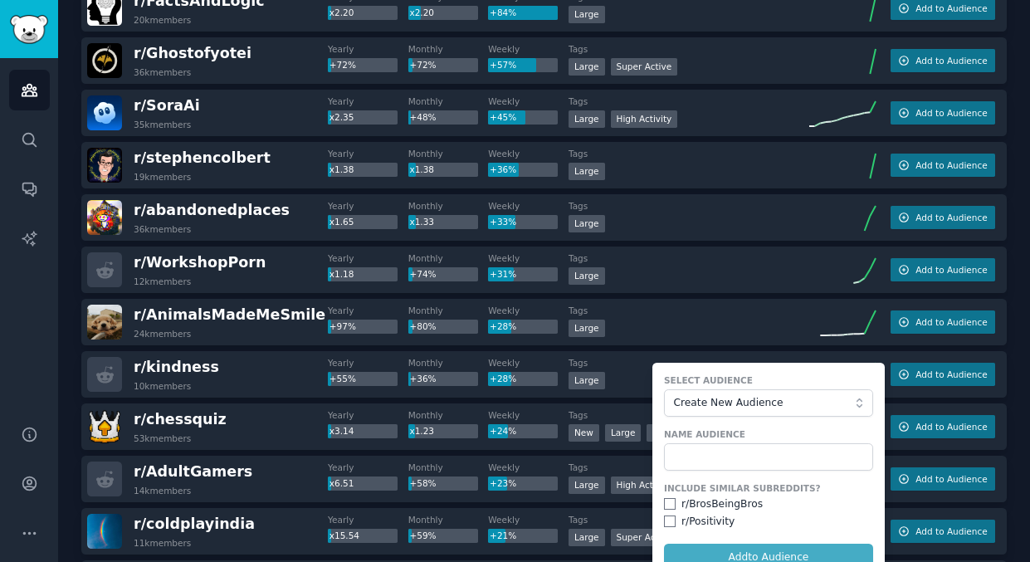
scroll to position [79, 0]
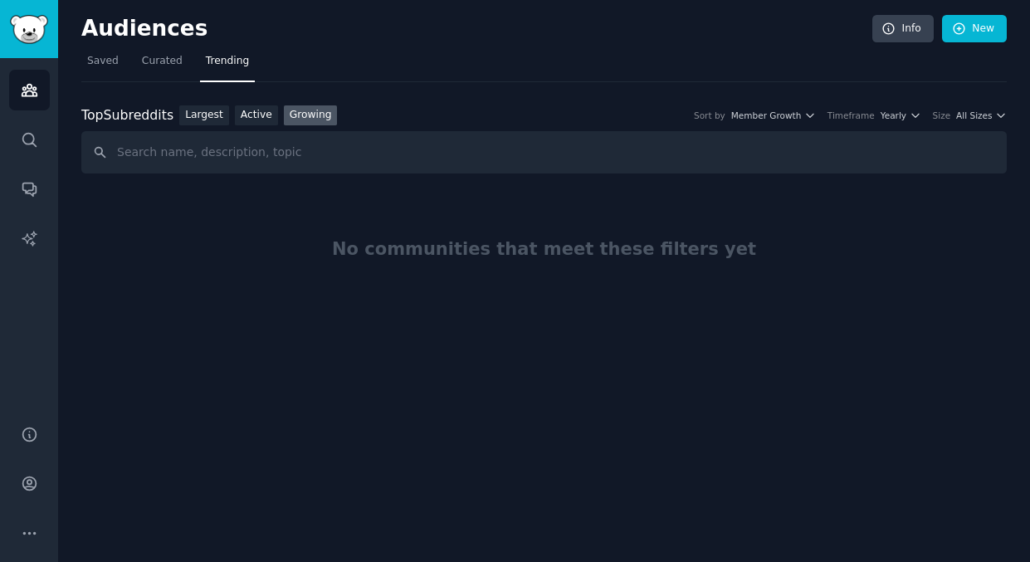
click at [315, 110] on link "Growing" at bounding box center [311, 115] width 54 height 21
click at [415, 85] on div "Top Subreddits Top Subreddits Largest Active Growing Sort by Member Growth Time…" at bounding box center [543, 247] width 925 height 330
click at [899, 119] on span "Yearly" at bounding box center [893, 116] width 26 height 12
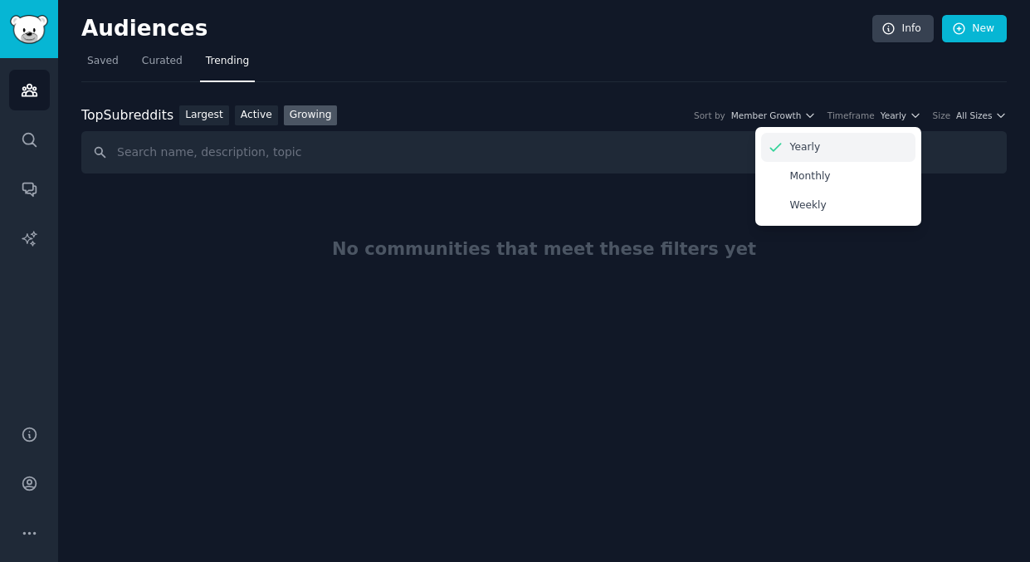
click at [873, 148] on div "Yearly" at bounding box center [838, 147] width 154 height 29
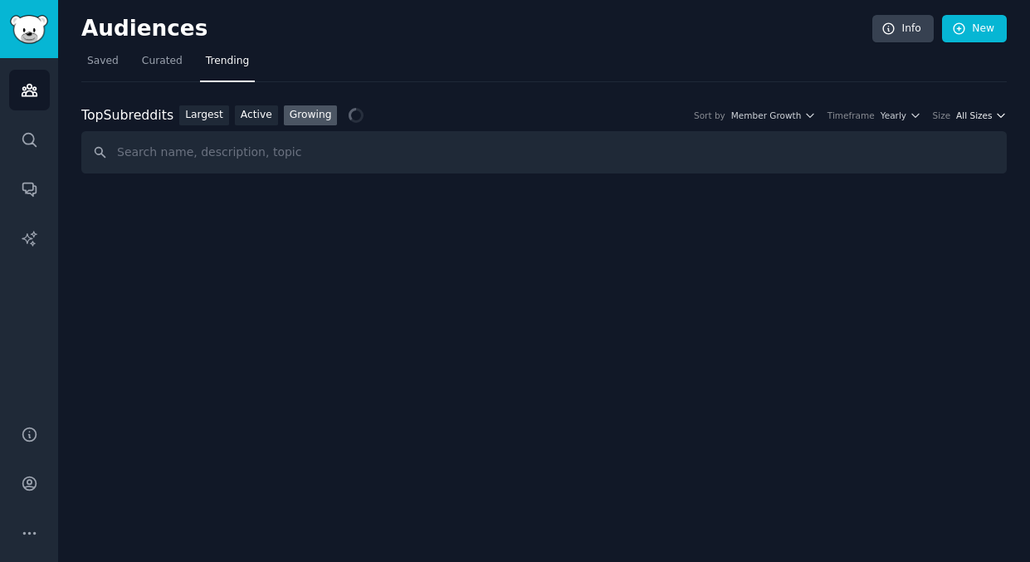
click at [993, 117] on button "All Sizes" at bounding box center [981, 116] width 51 height 12
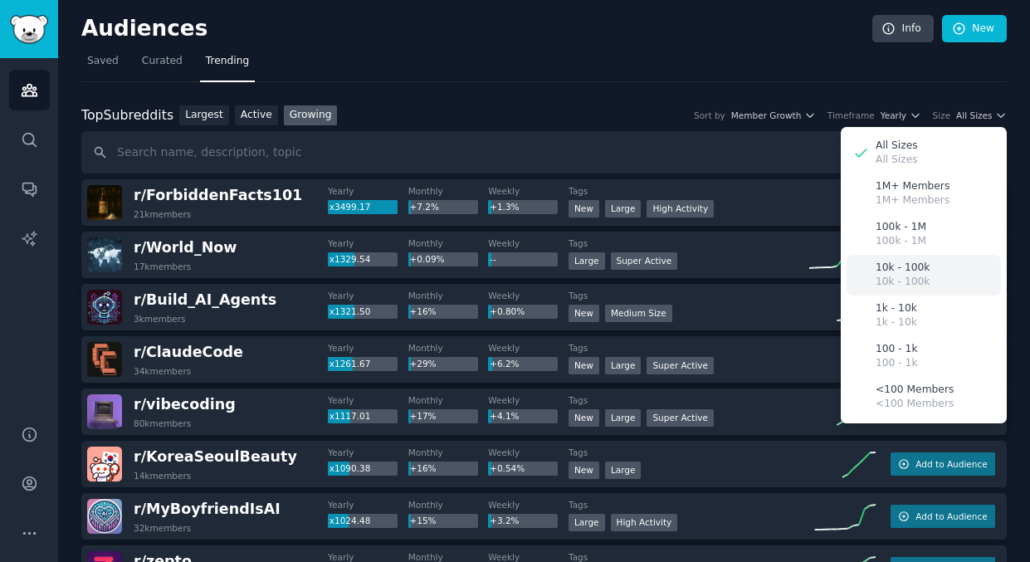
click at [926, 265] on div "10k - 100k 10k - 100k" at bounding box center [923, 275] width 154 height 41
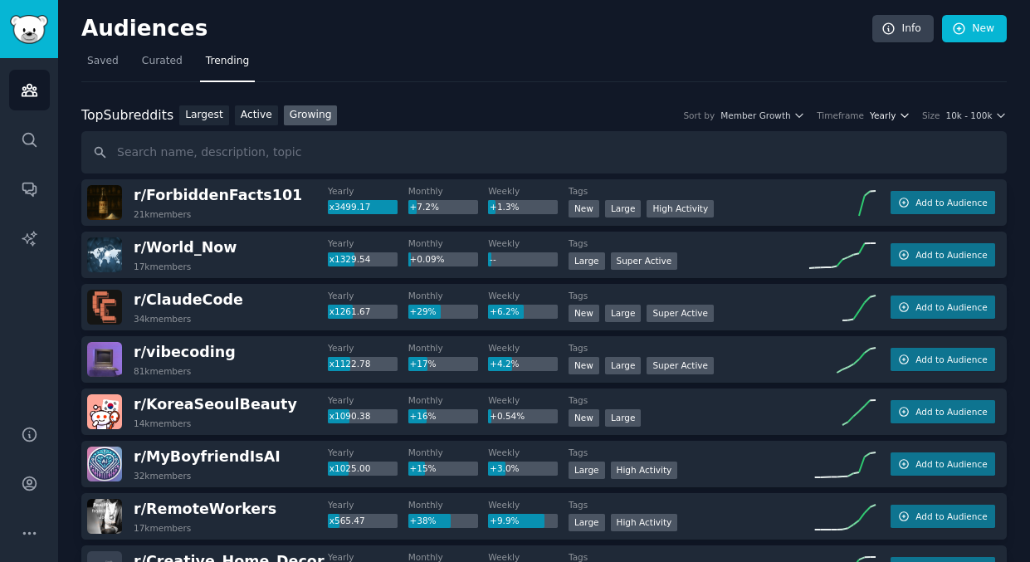
click at [876, 110] on span "Yearly" at bounding box center [882, 116] width 26 height 12
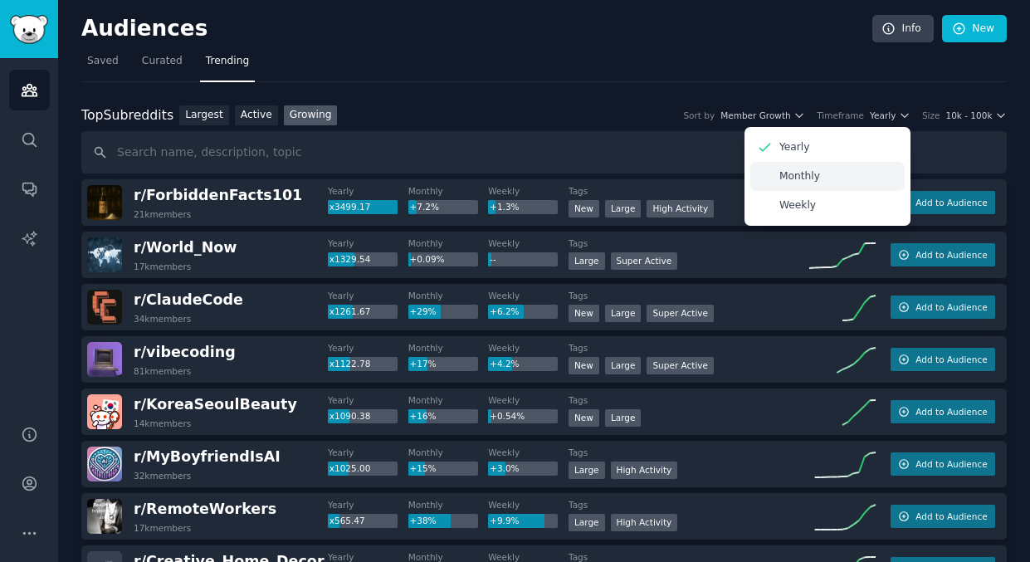
click at [829, 183] on div "Monthly" at bounding box center [827, 176] width 154 height 29
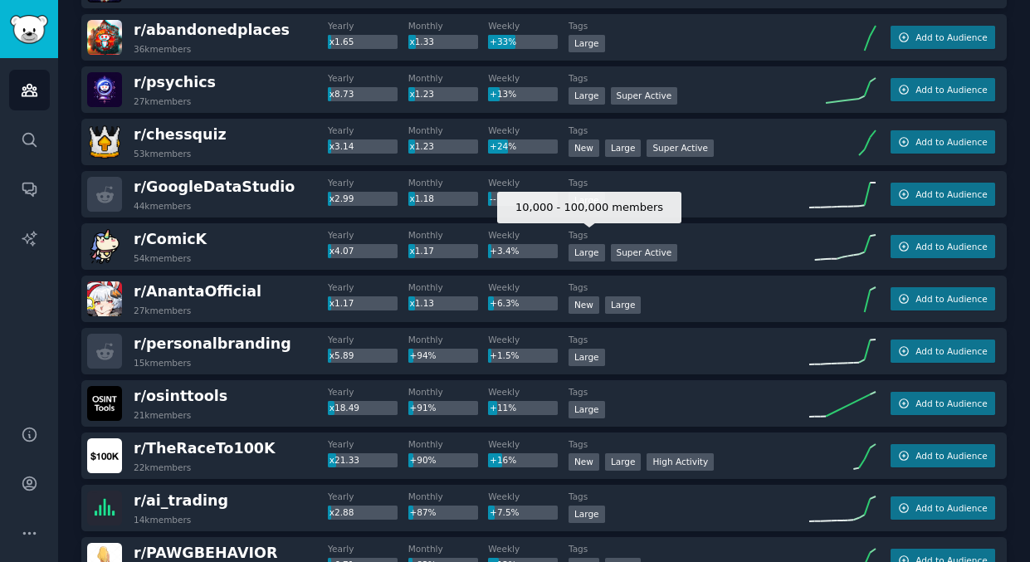
scroll to position [323, 0]
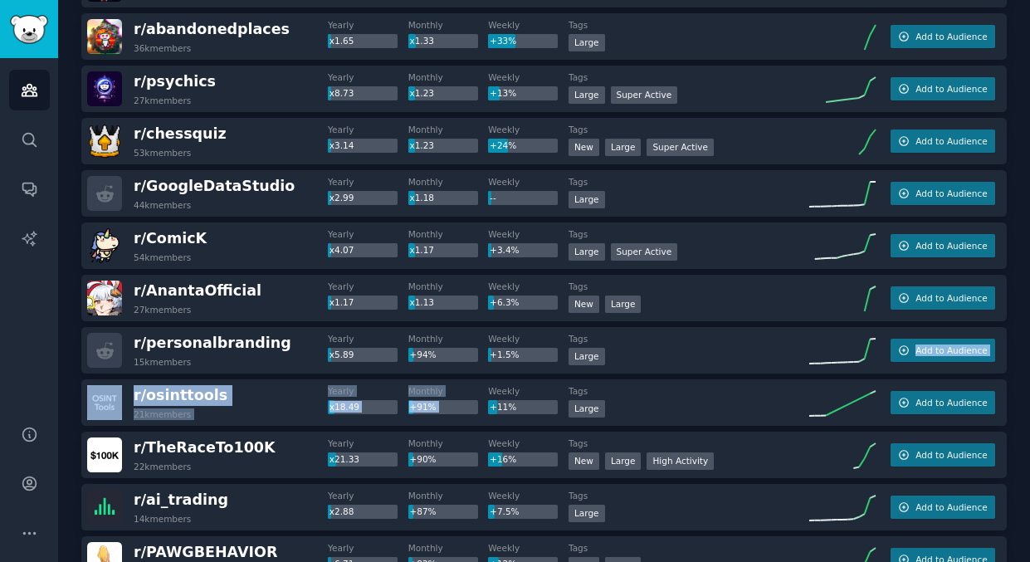
drag, startPoint x: 594, startPoint y: 366, endPoint x: 533, endPoint y: 383, distance: 63.8
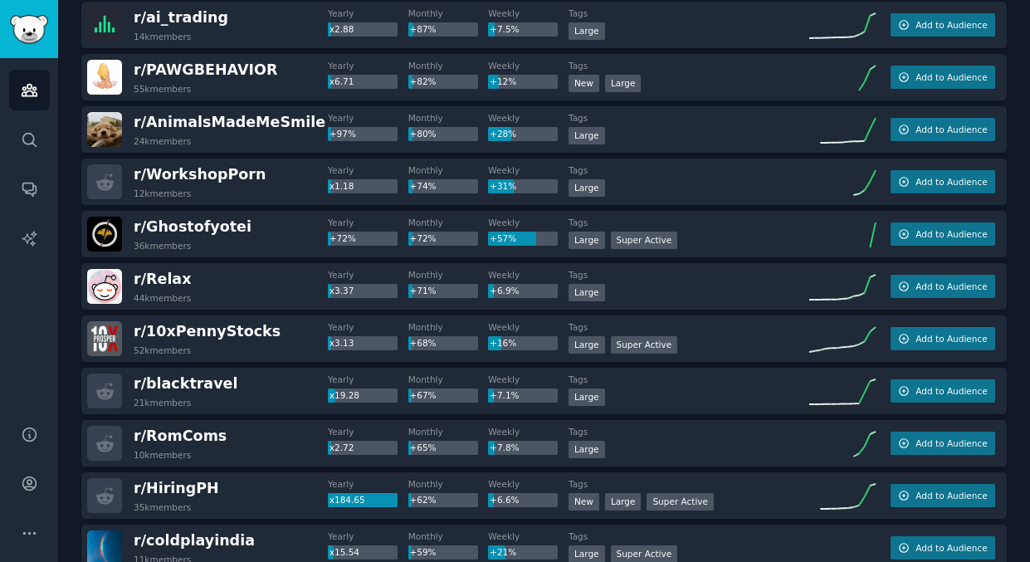
scroll to position [1297, 0]
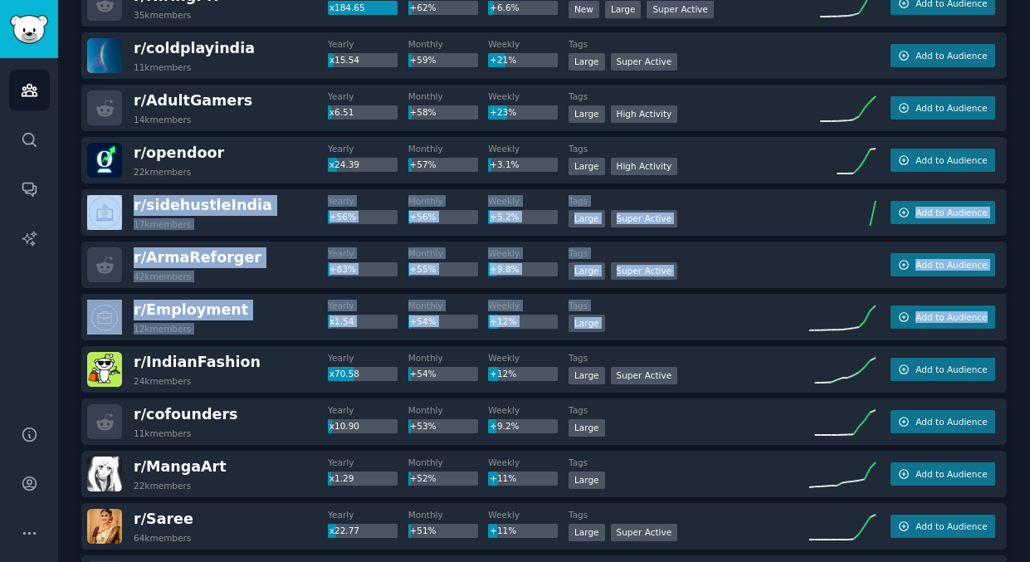
drag, startPoint x: 1015, startPoint y: 168, endPoint x: 1024, endPoint y: 334, distance: 166.1
click at [1025, 334] on main "Audiences Info New Saved Curated Trending Top Subreddits Top Subreddits Largest…" at bounding box center [543, 281] width 971 height 562
